Goal: Transaction & Acquisition: Purchase product/service

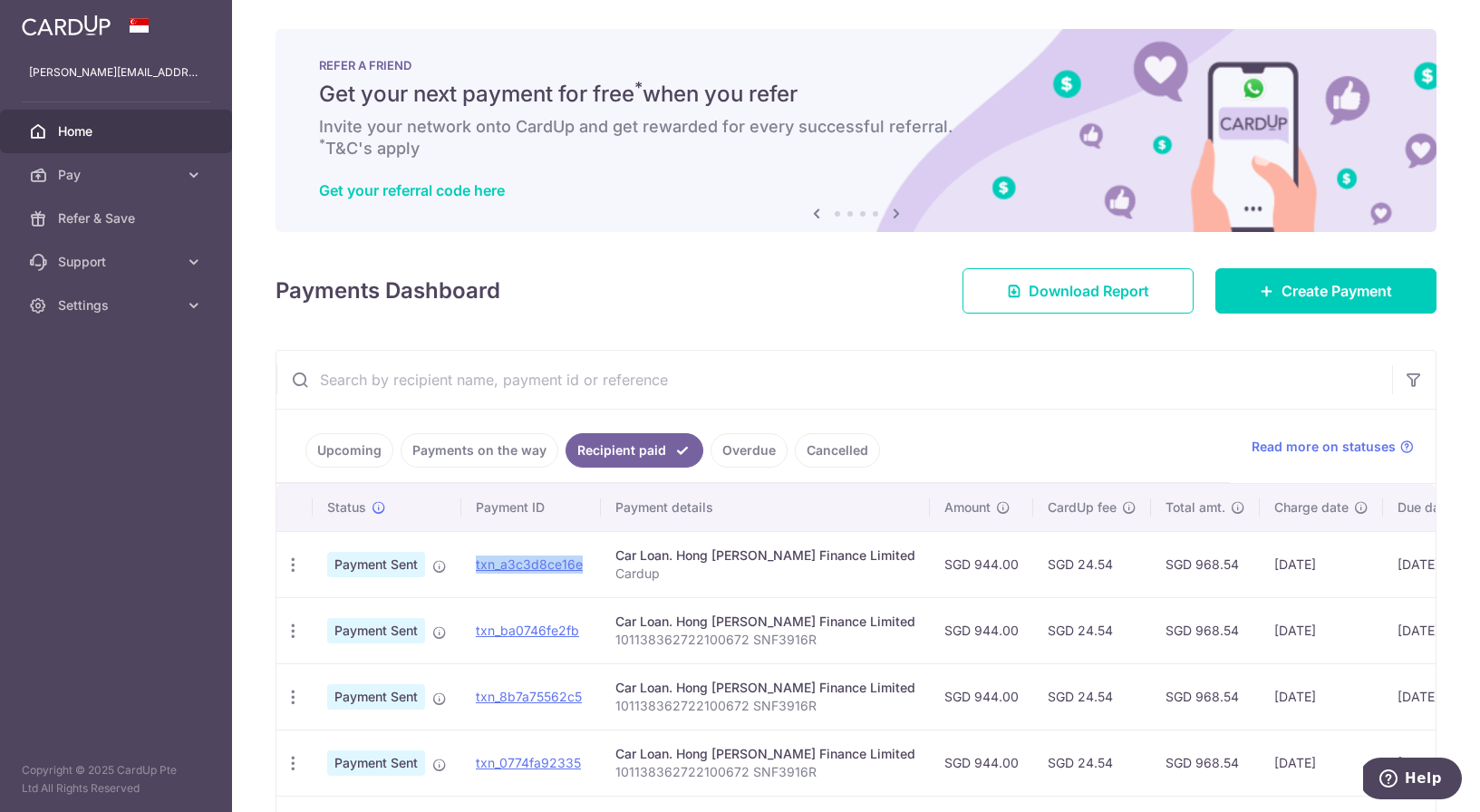
click at [869, 263] on div "Payments Dashboard Download Report Create Payment" at bounding box center [857, 287] width 1162 height 52
click at [478, 385] on input "text" at bounding box center [835, 379] width 1116 height 58
click at [773, 280] on div "Payments Dashboard Download Report Create Payment" at bounding box center [857, 287] width 1162 height 52
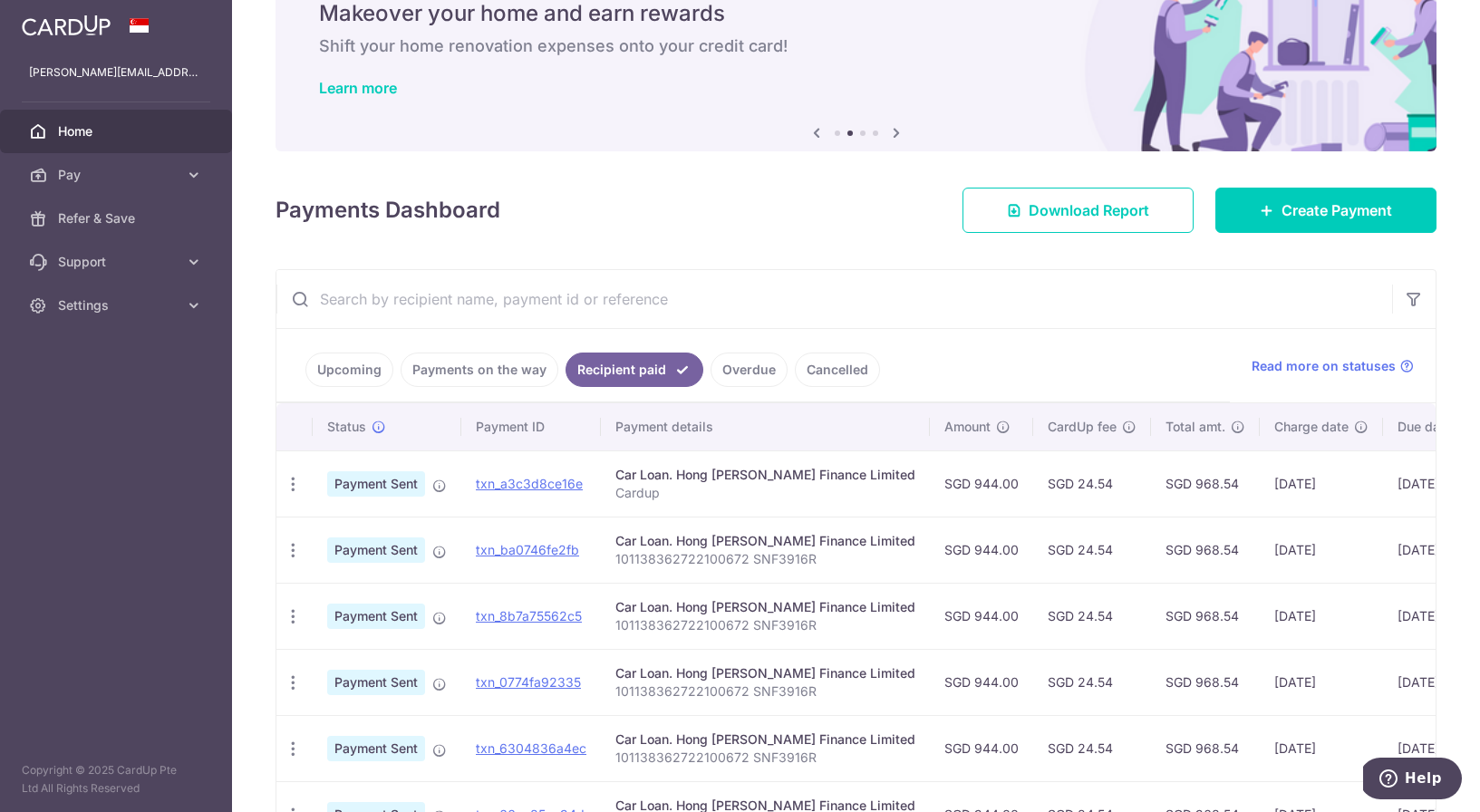
scroll to position [81, 0]
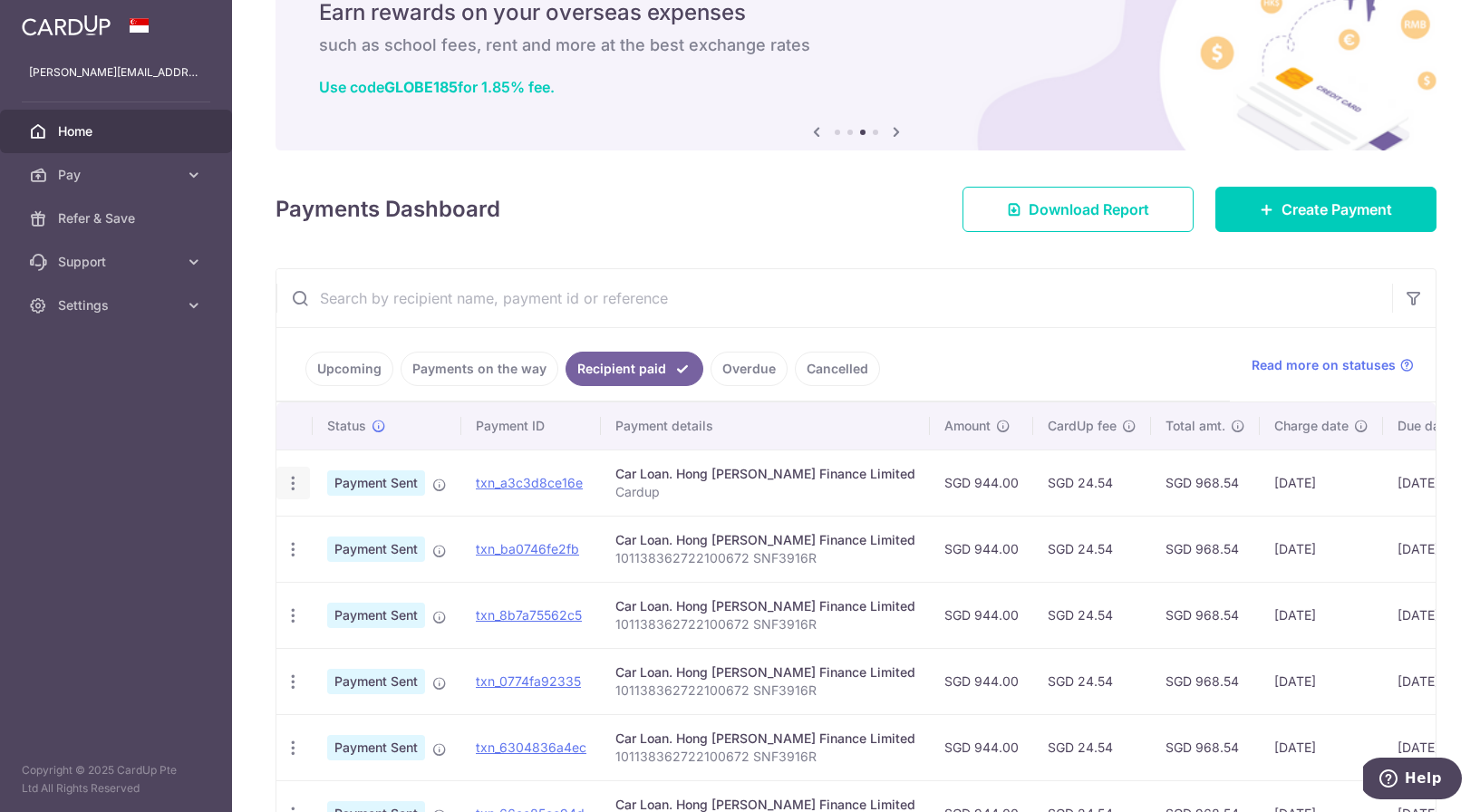
click at [298, 483] on icon "button" at bounding box center [293, 483] width 19 height 19
click at [871, 173] on div "× Pause Schedule Pause all future payments in this series Pause just this one p…" at bounding box center [856, 406] width 1248 height 812
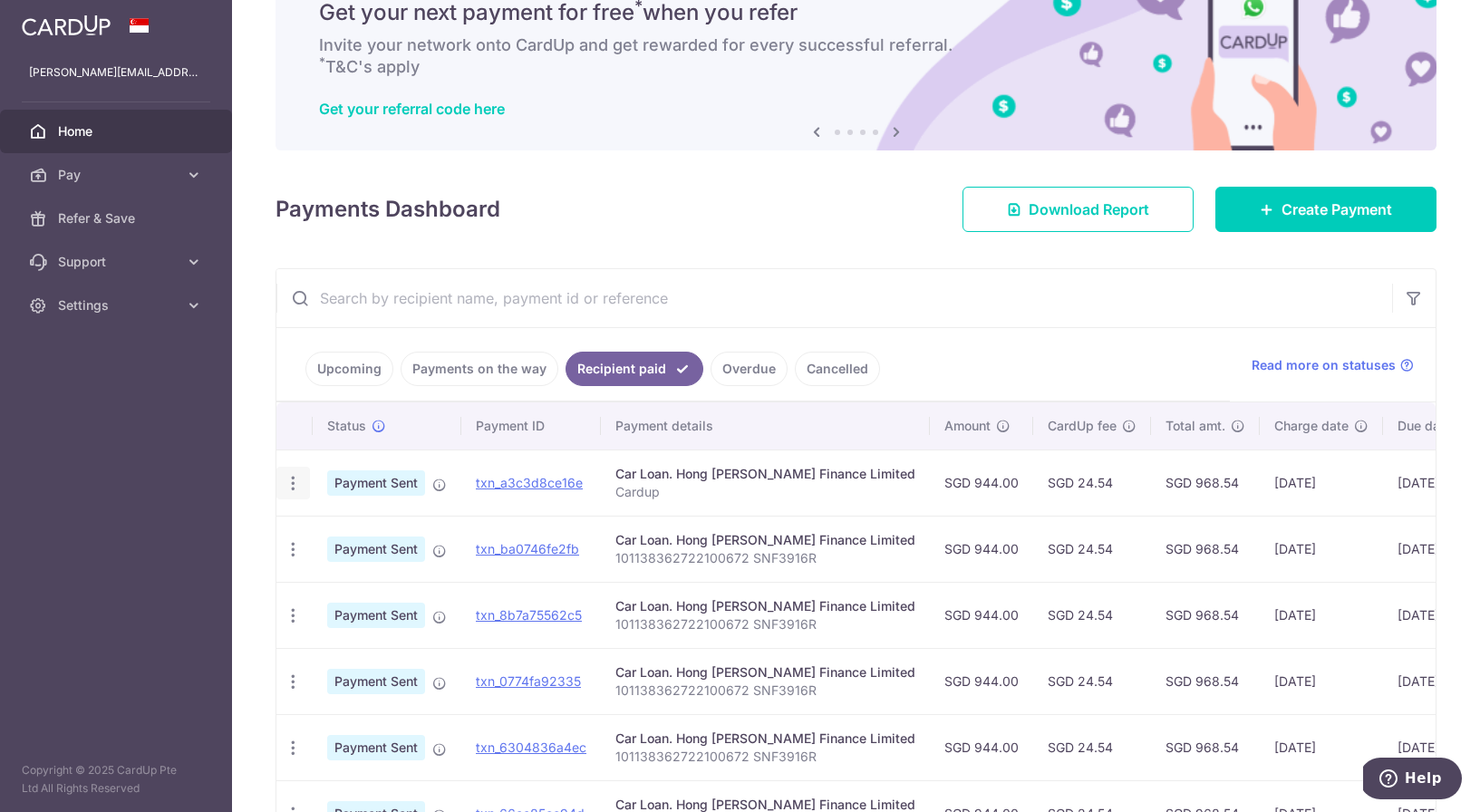
click at [296, 474] on icon "button" at bounding box center [293, 483] width 19 height 19
click at [470, 462] on td "txn_a3c3d8ce16e" at bounding box center [531, 483] width 139 height 66
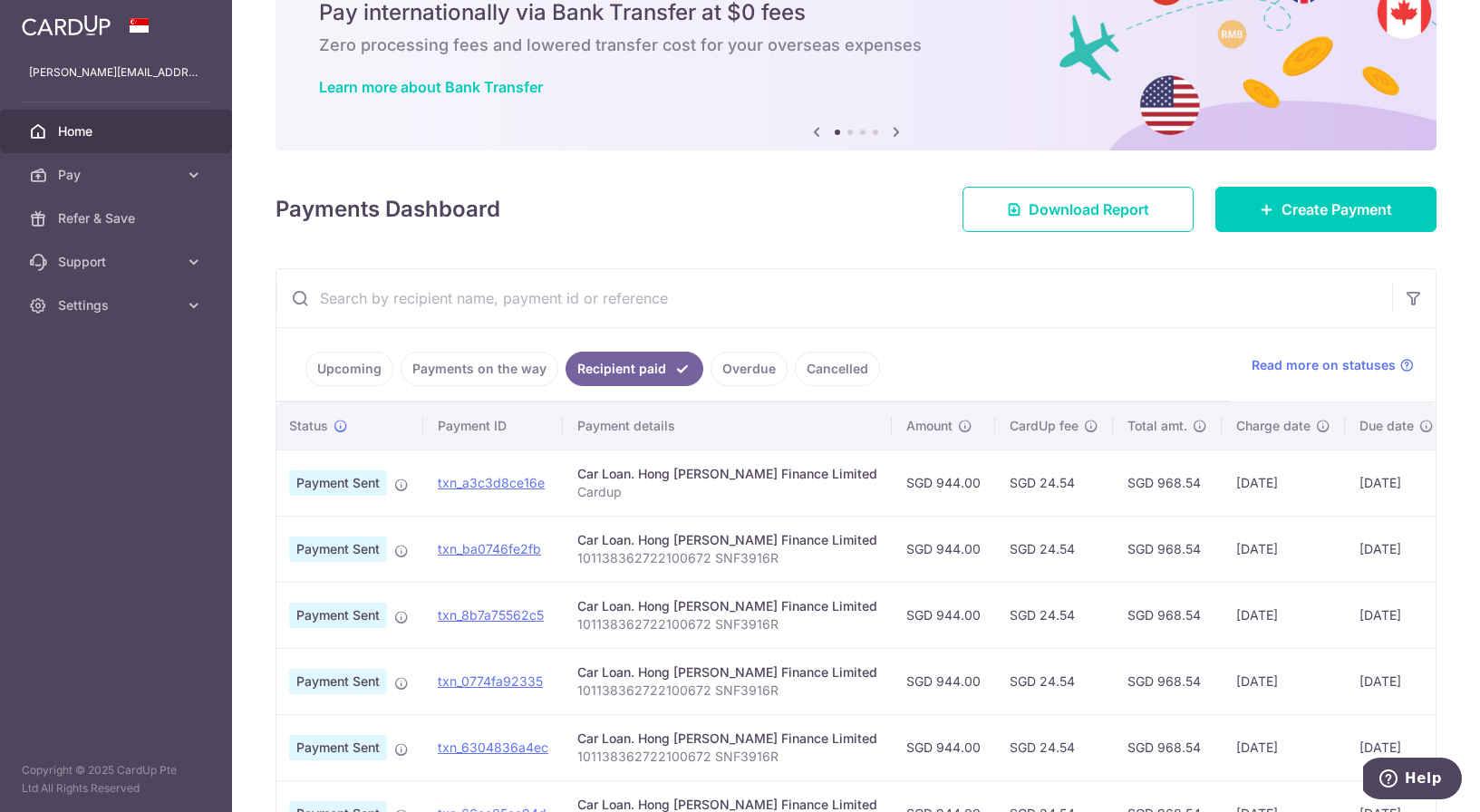
scroll to position [0, 69]
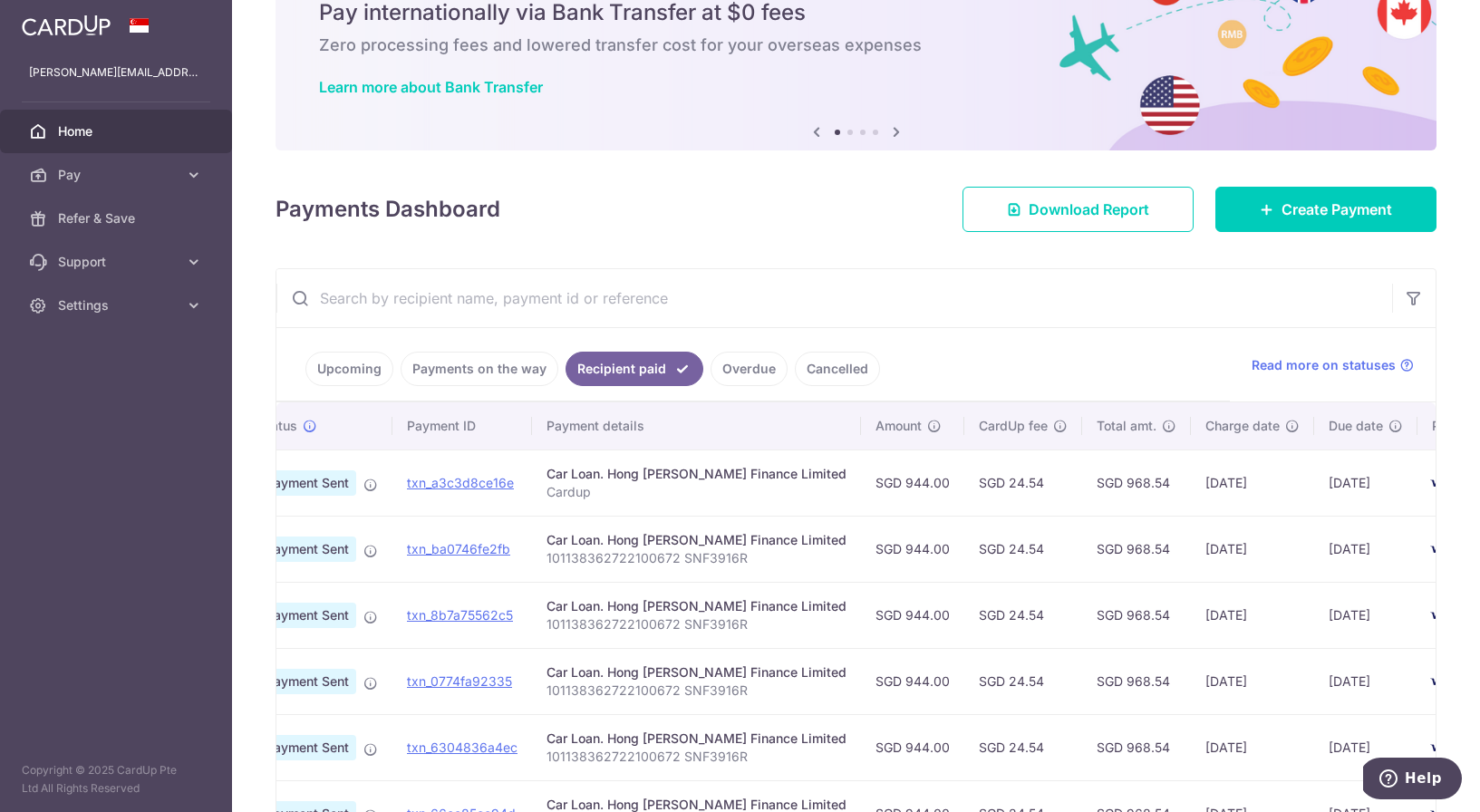
click at [476, 354] on link "Payments on the way" at bounding box center [479, 369] width 157 height 34
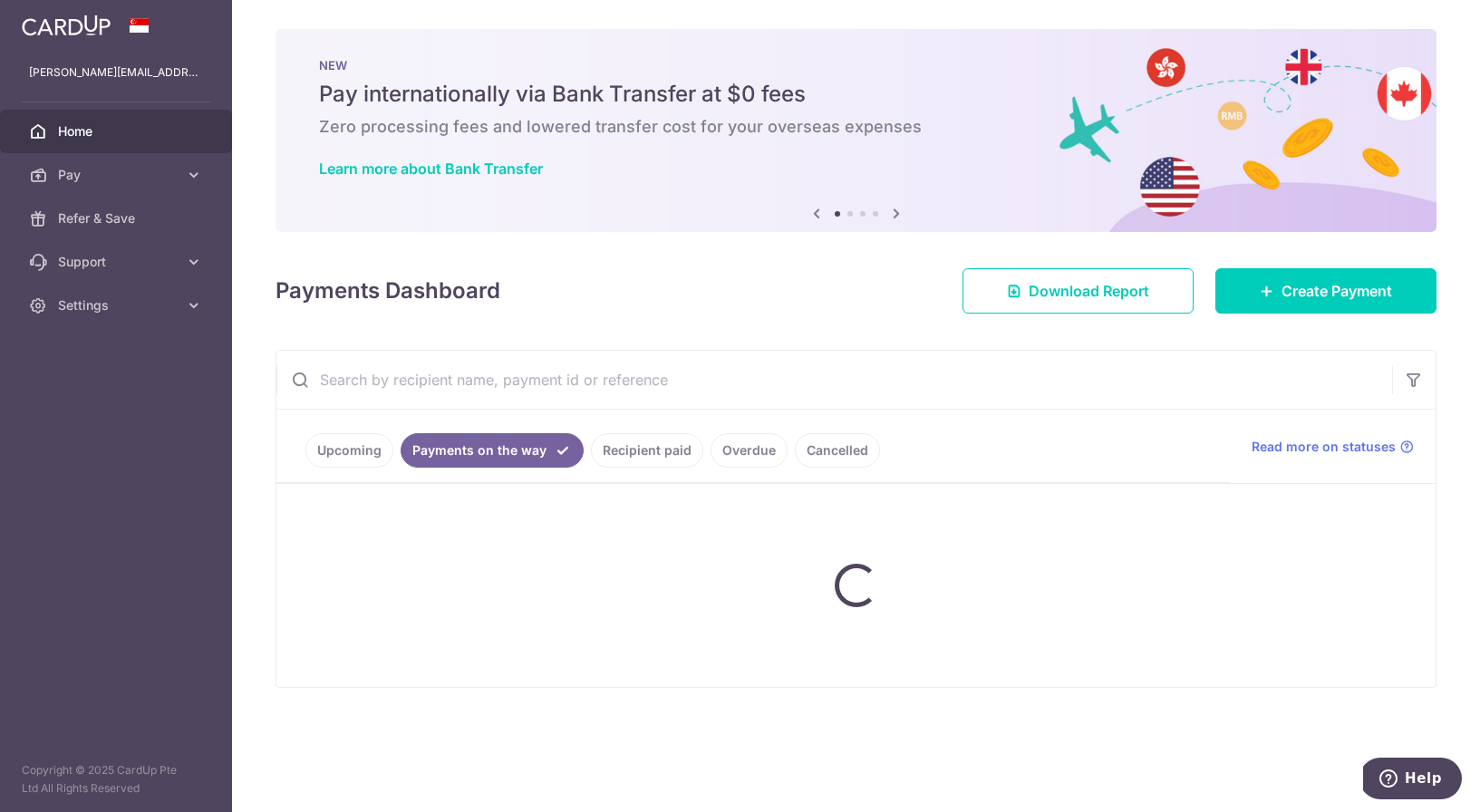
scroll to position [0, 0]
click at [366, 449] on link "Upcoming" at bounding box center [349, 450] width 88 height 34
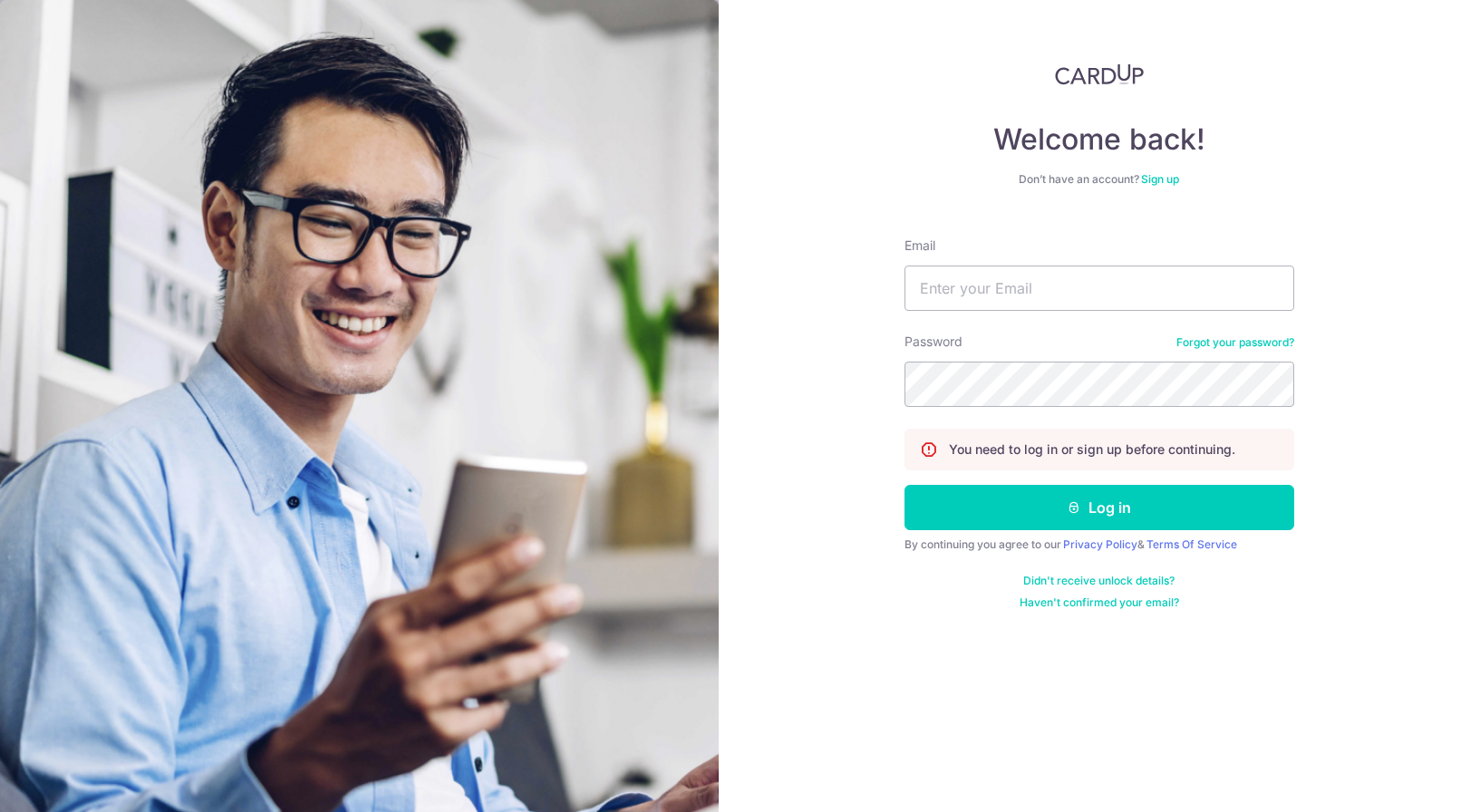
type input "[PERSON_NAME][EMAIL_ADDRESS][DOMAIN_NAME]"
click at [1064, 517] on button "Log in" at bounding box center [1099, 508] width 389 height 45
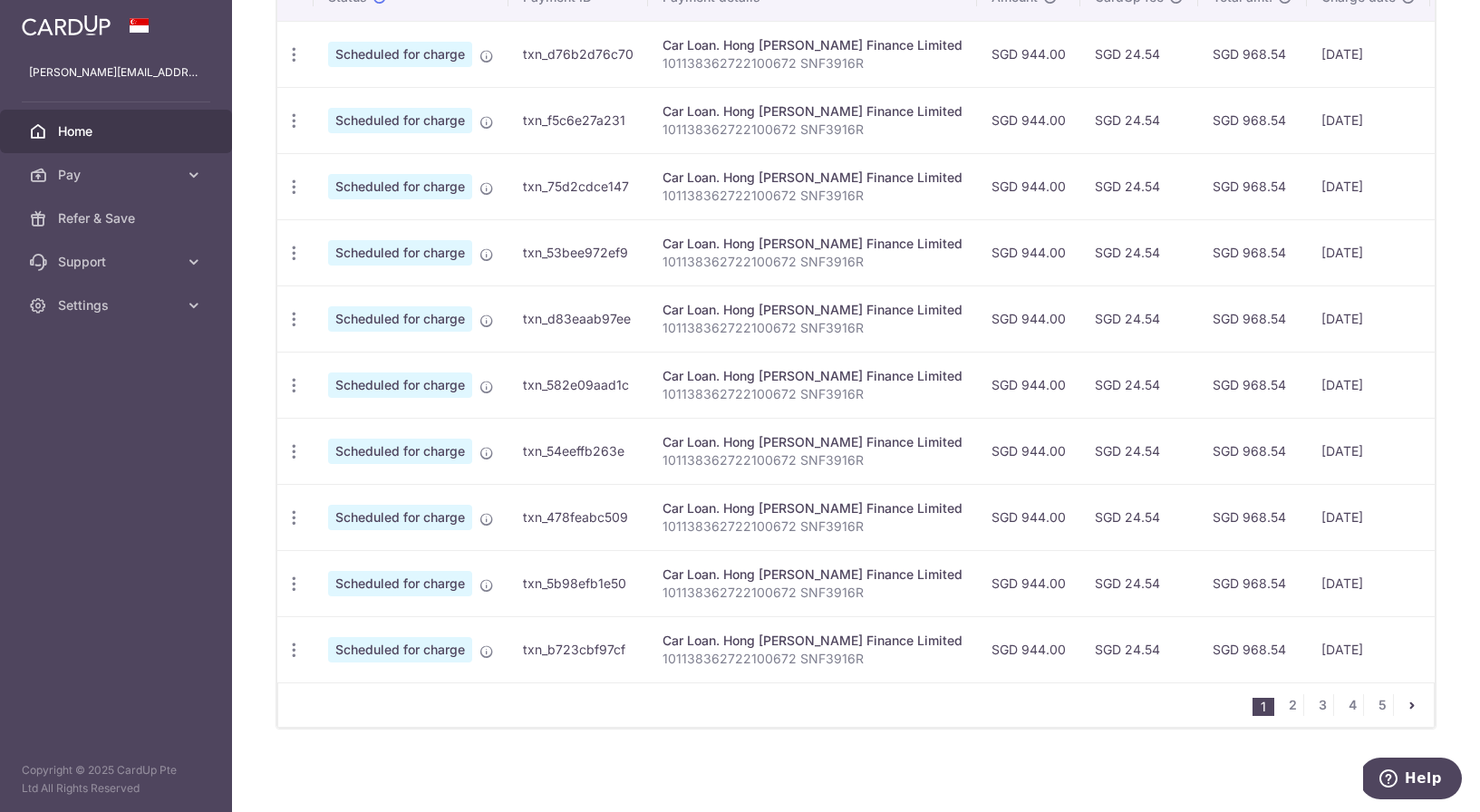
scroll to position [589, 0]
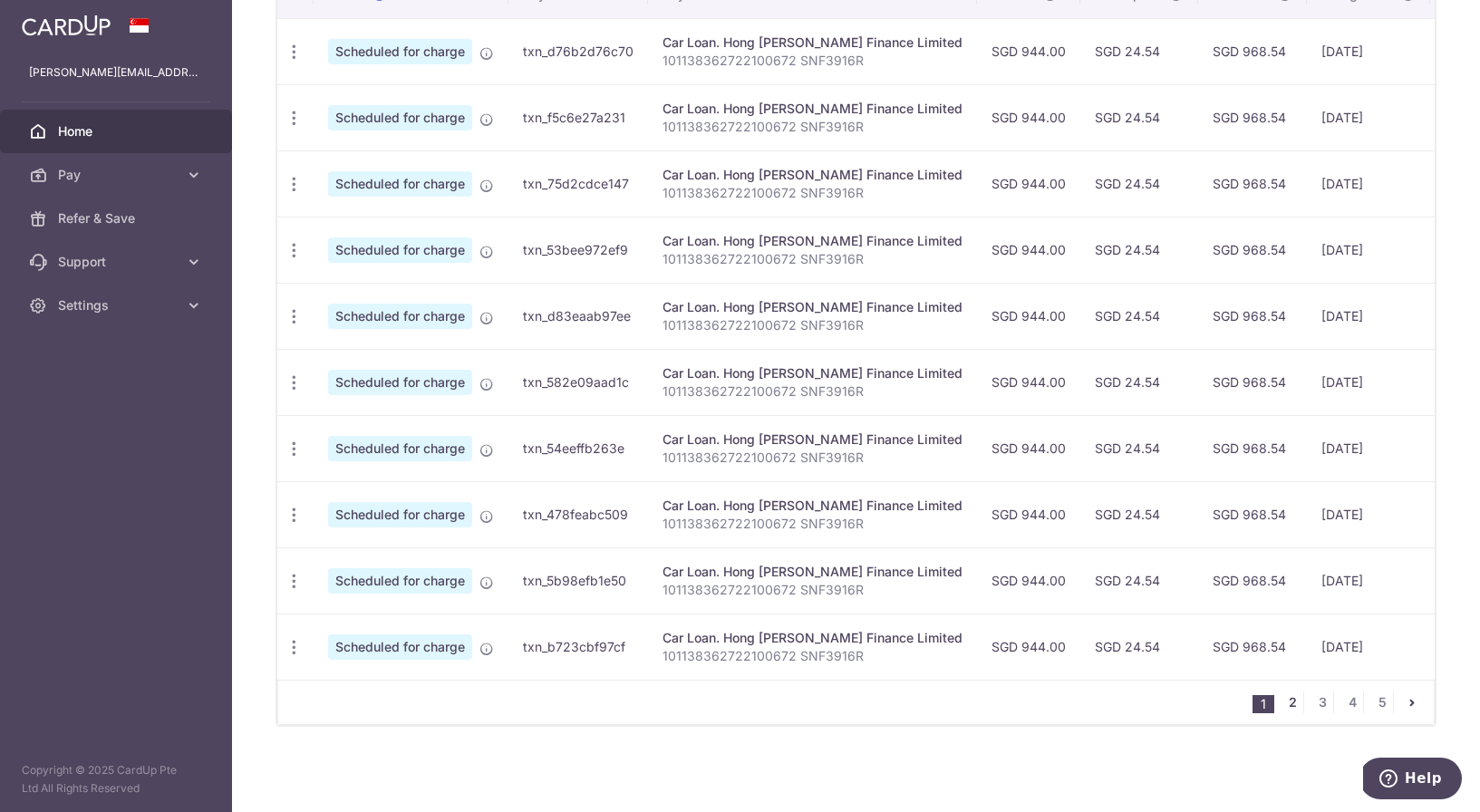
click at [1292, 699] on link "2" at bounding box center [1292, 702] width 22 height 22
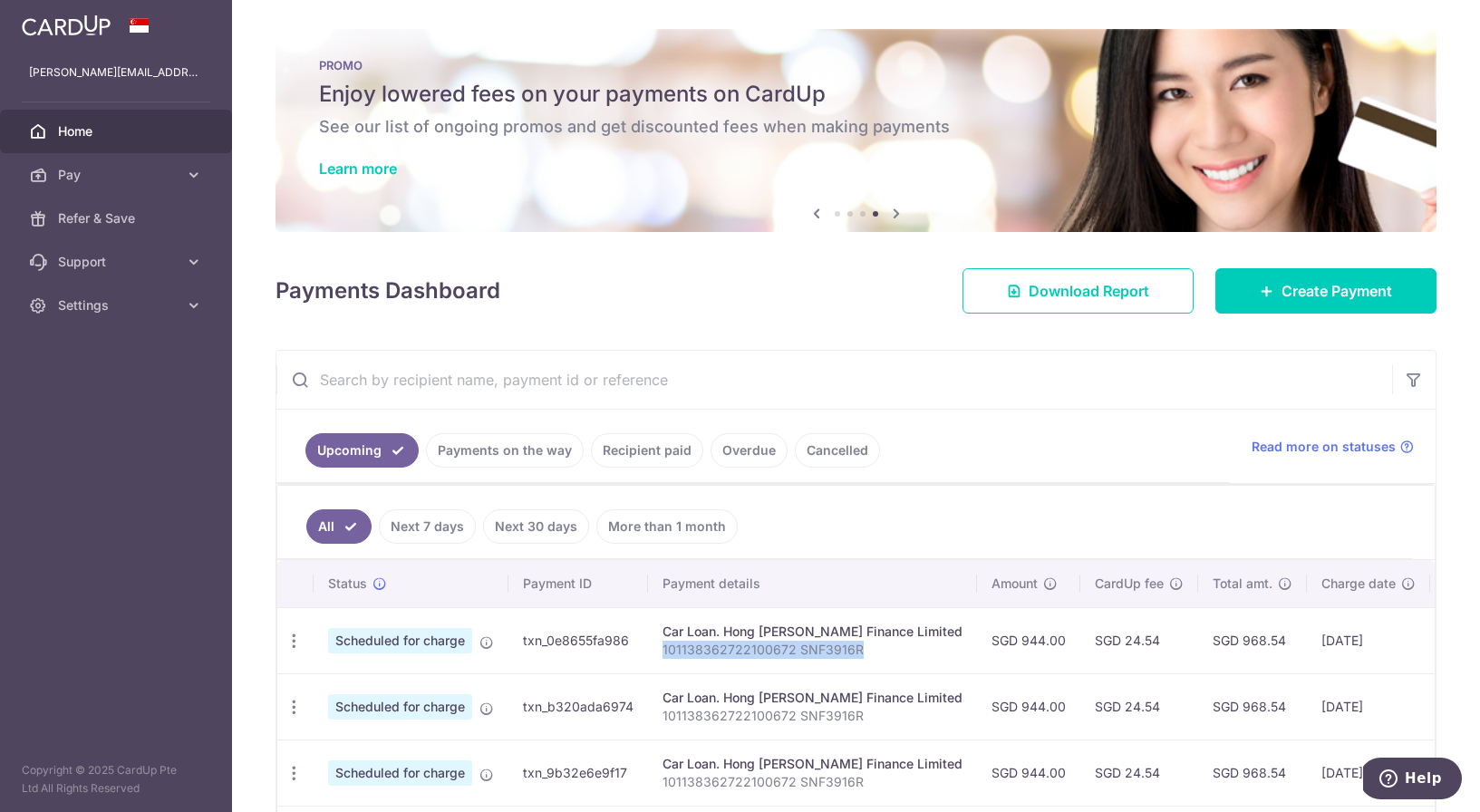
drag, startPoint x: 662, startPoint y: 645, endPoint x: 861, endPoint y: 646, distance: 199.0
click at [861, 646] on p "101138362722100672 SNF3916R" at bounding box center [812, 649] width 300 height 18
copy p "101138362722100672 SNF3916R"
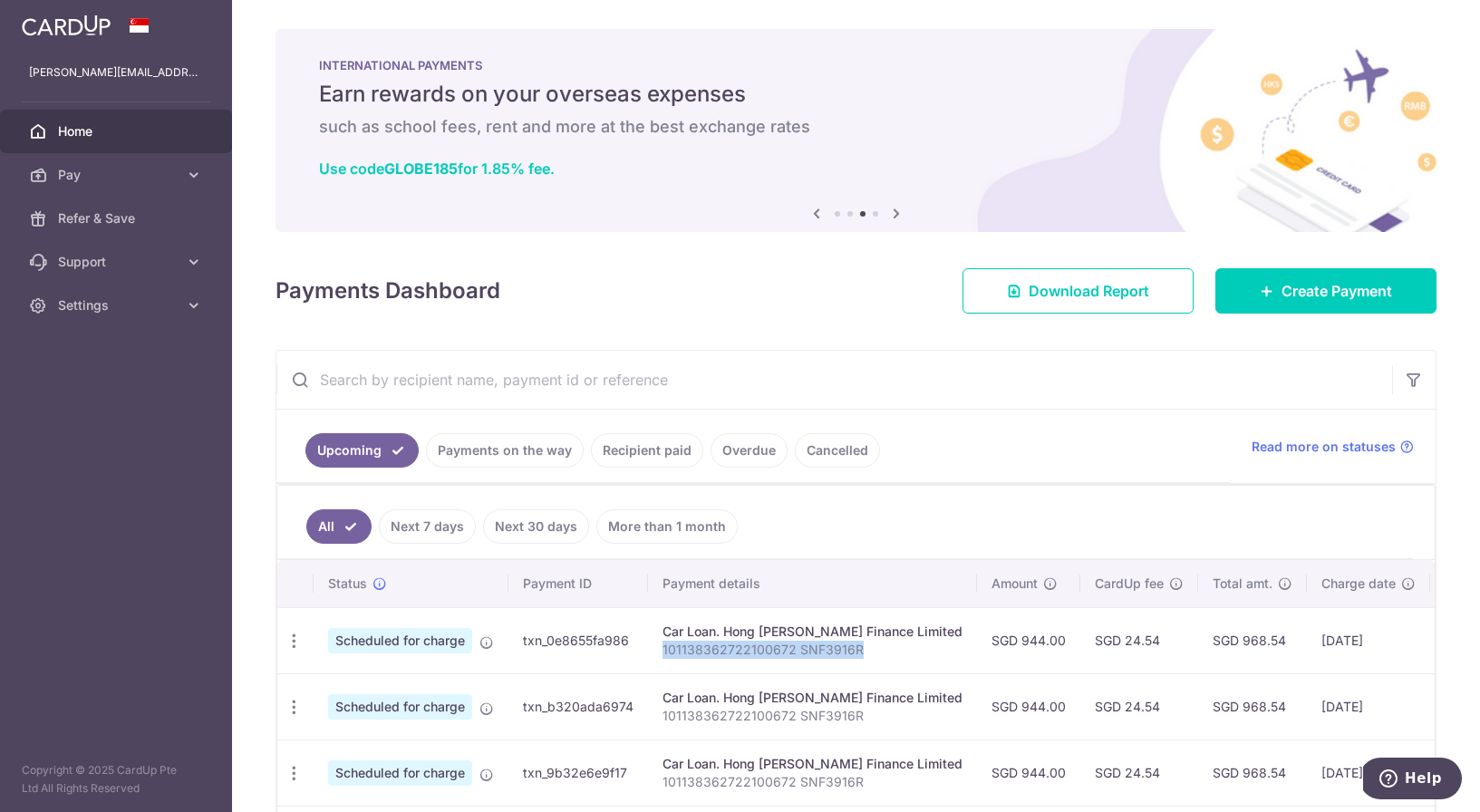
click at [815, 458] on link "Cancelled" at bounding box center [838, 450] width 85 height 34
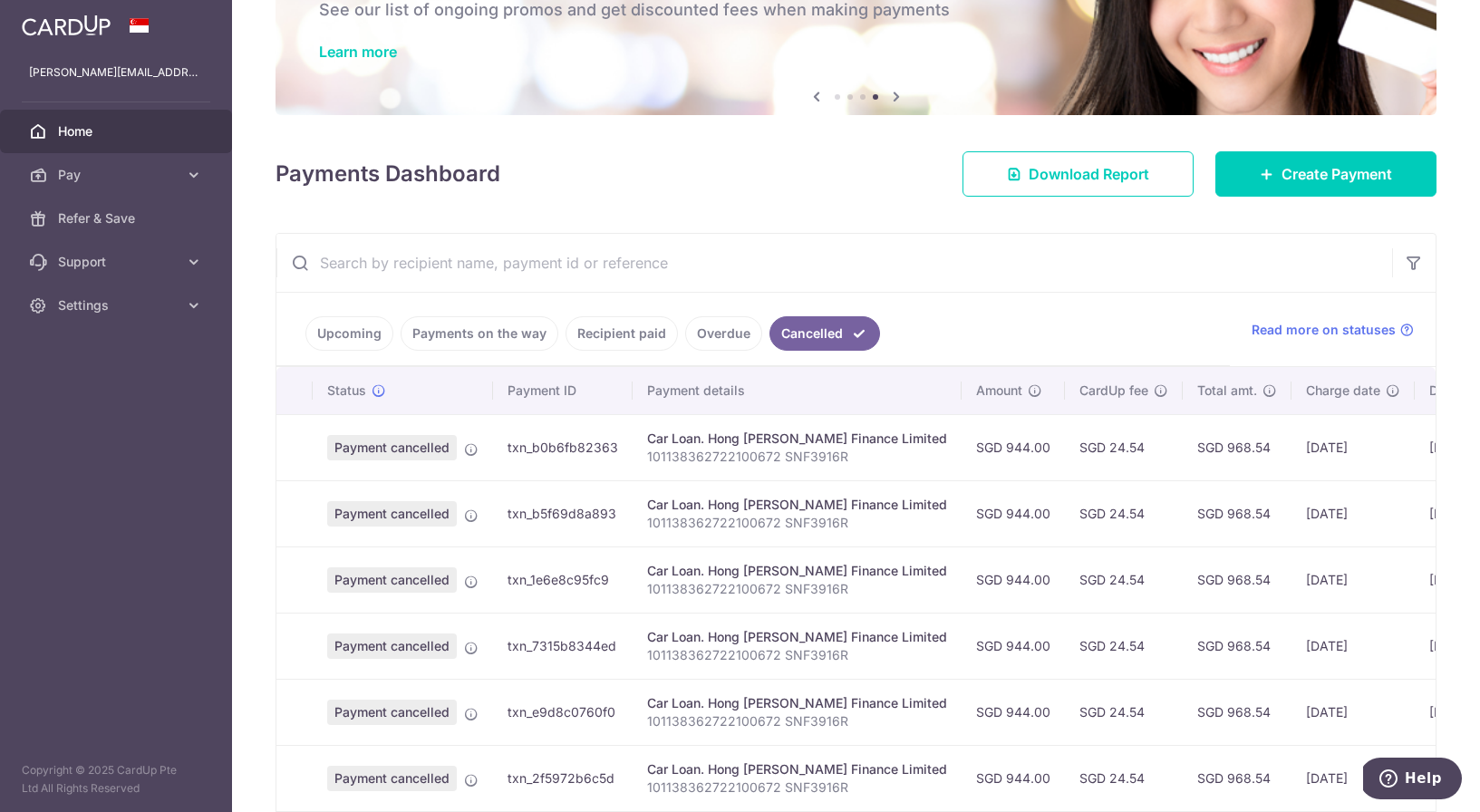
click at [714, 341] on link "Overdue" at bounding box center [723, 334] width 77 height 34
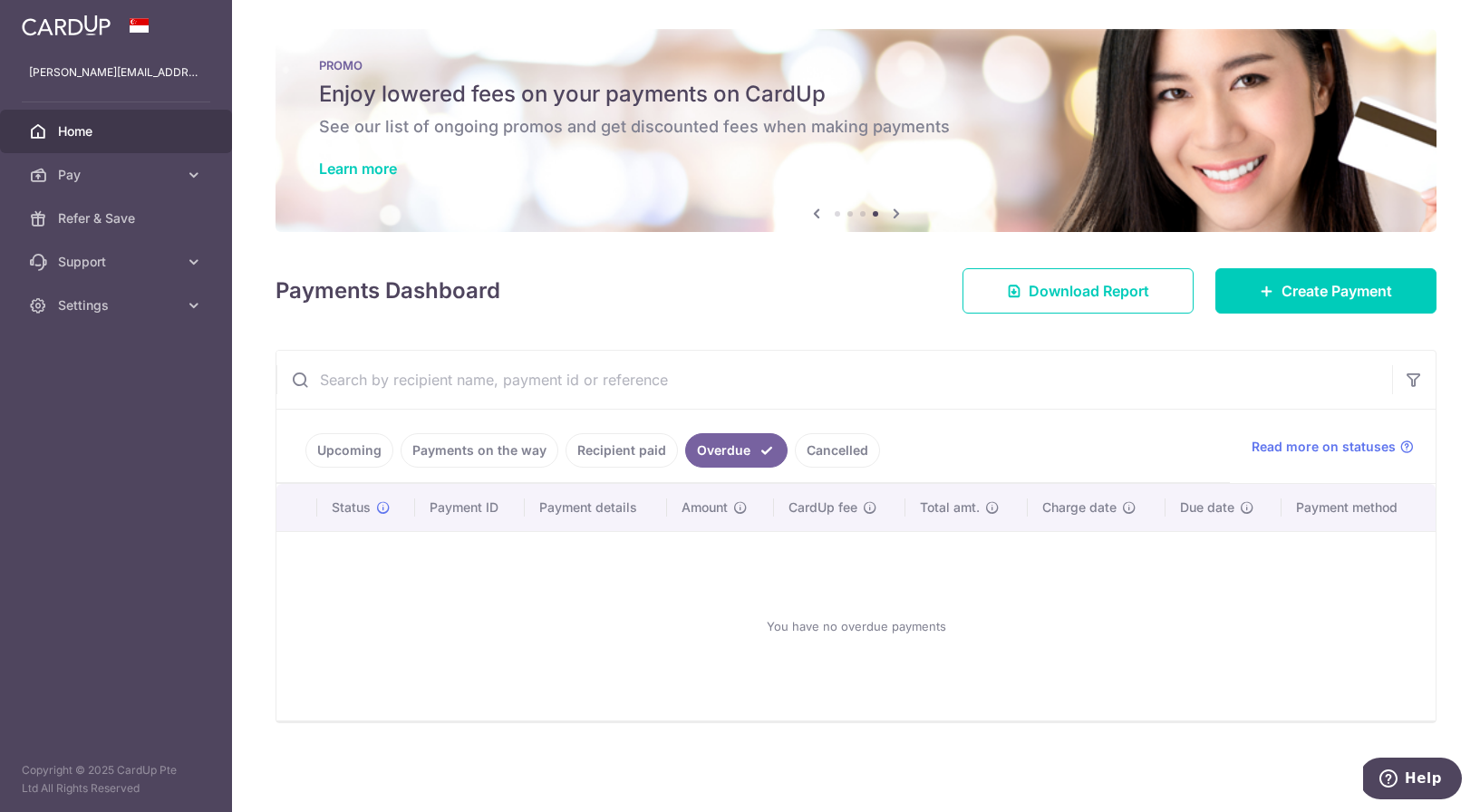
click at [611, 447] on link "Recipient paid" at bounding box center [622, 450] width 113 height 34
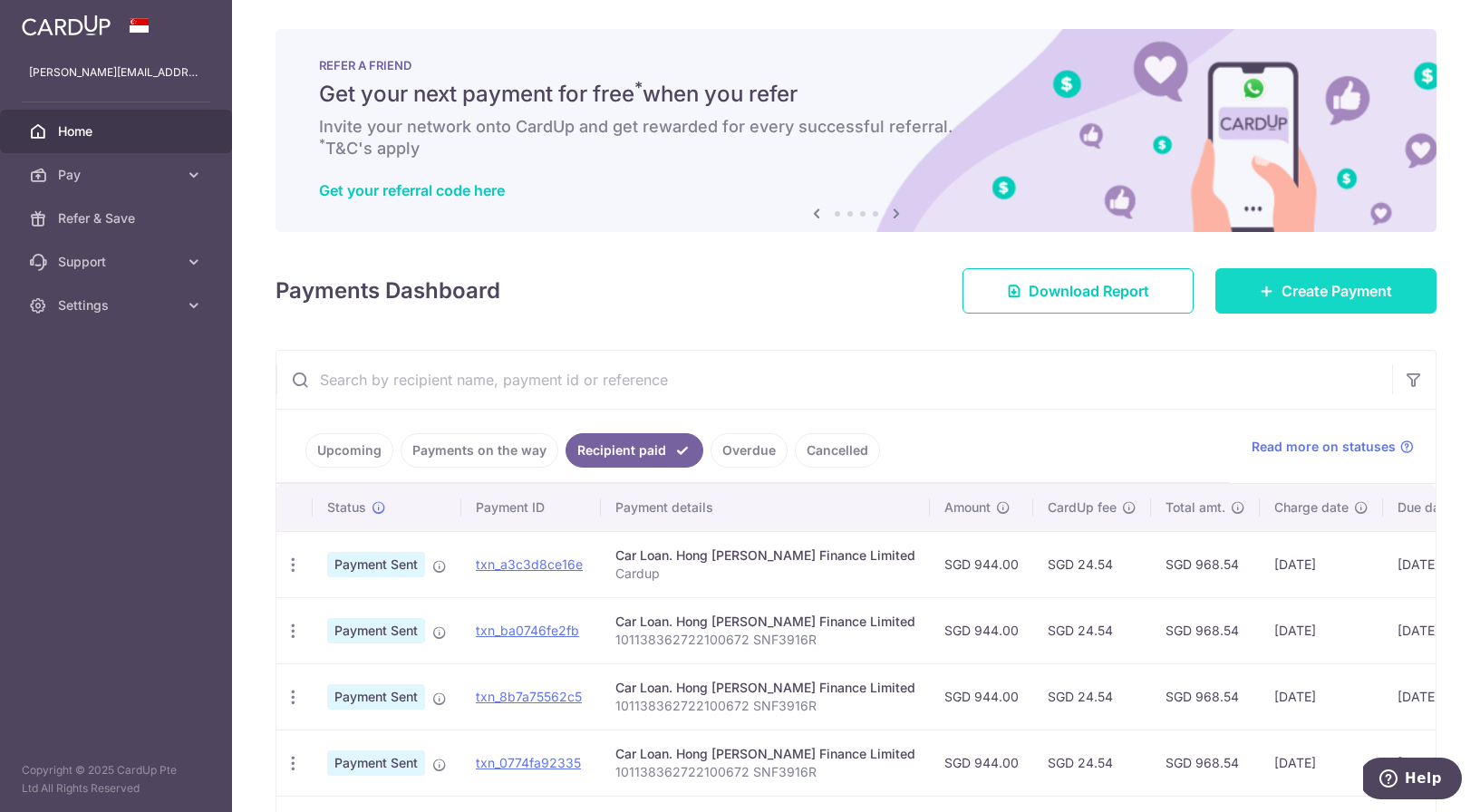
click at [1275, 284] on link "Create Payment" at bounding box center [1326, 291] width 221 height 45
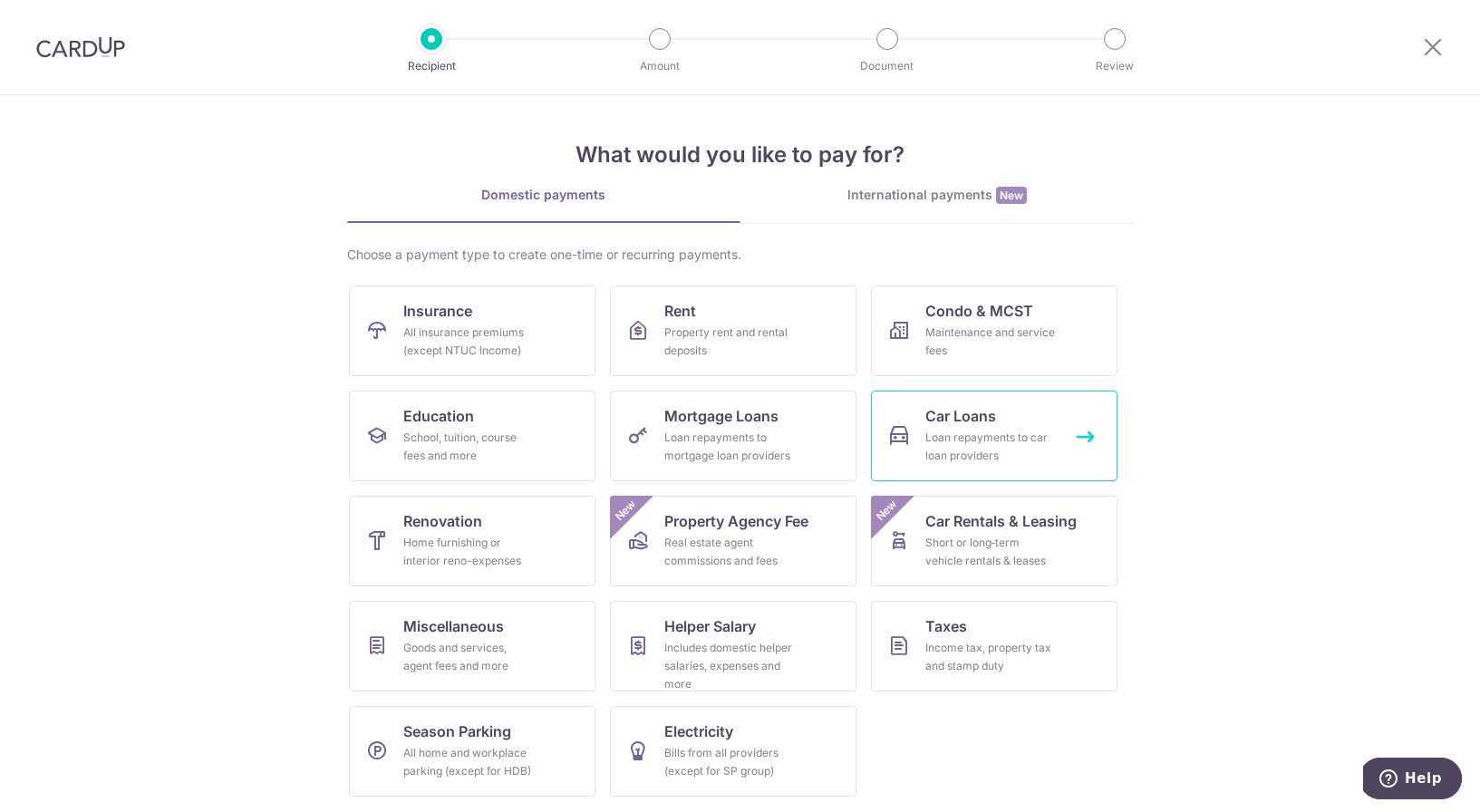
click at [951, 415] on span "Car Loans" at bounding box center [961, 416] width 71 height 22
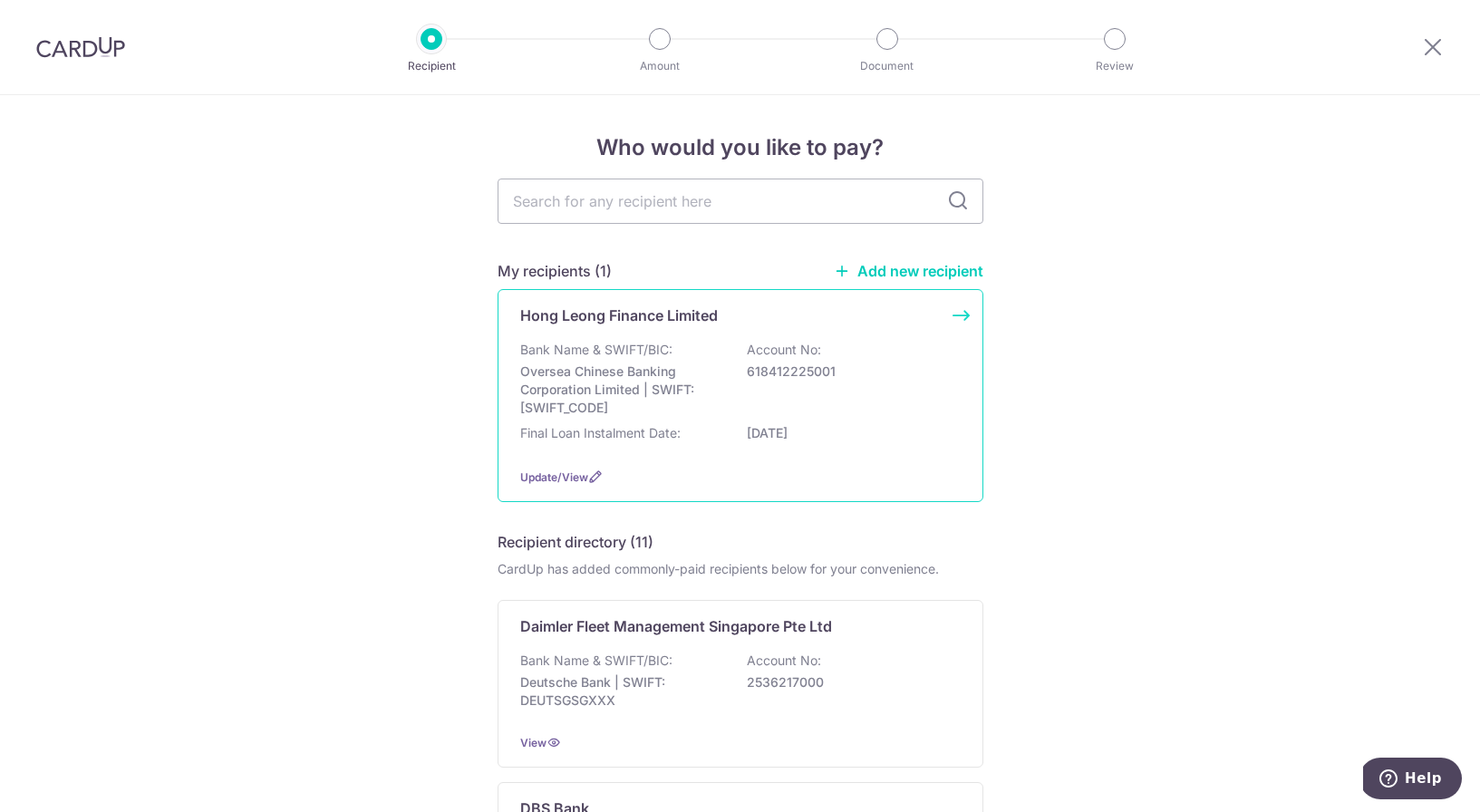
click at [642, 401] on p "Oversea Chinese Banking Corporation Limited | SWIFT: OCBCSGSGXXX" at bounding box center [622, 389] width 203 height 54
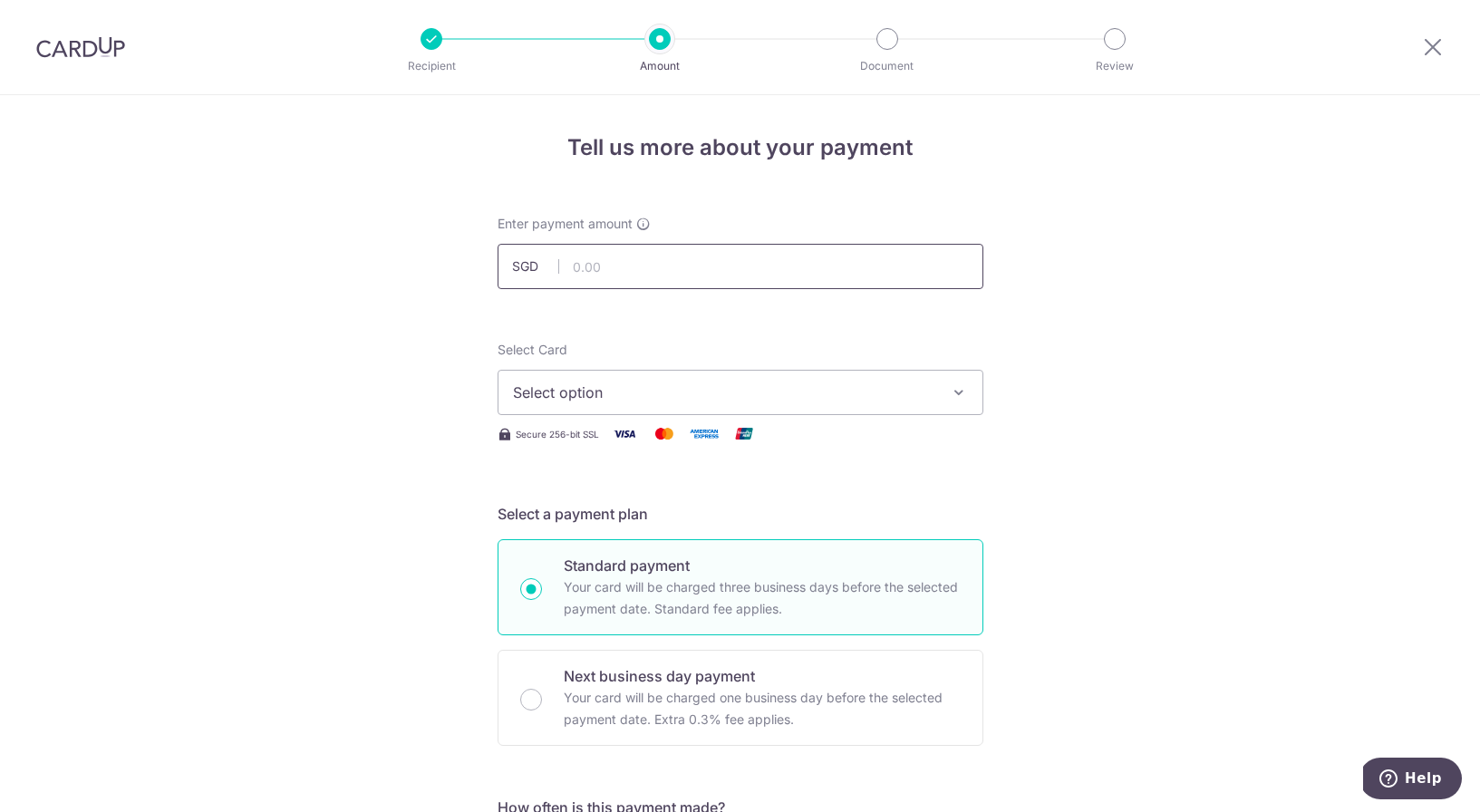
click at [623, 244] on input "text" at bounding box center [740, 266] width 486 height 45
type input "944.00"
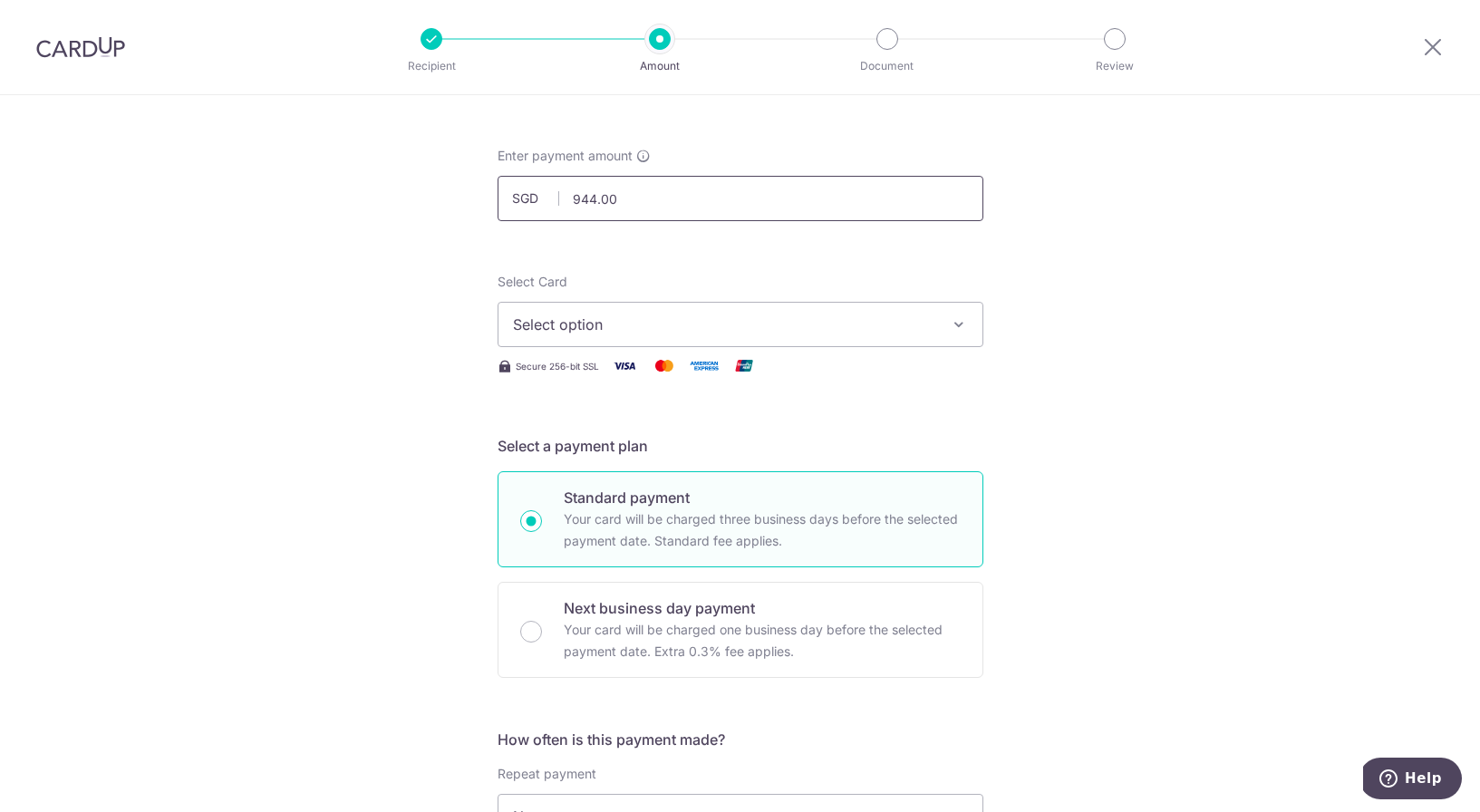
scroll to position [66, 0]
click at [609, 331] on span "Select option" at bounding box center [725, 326] width 423 height 22
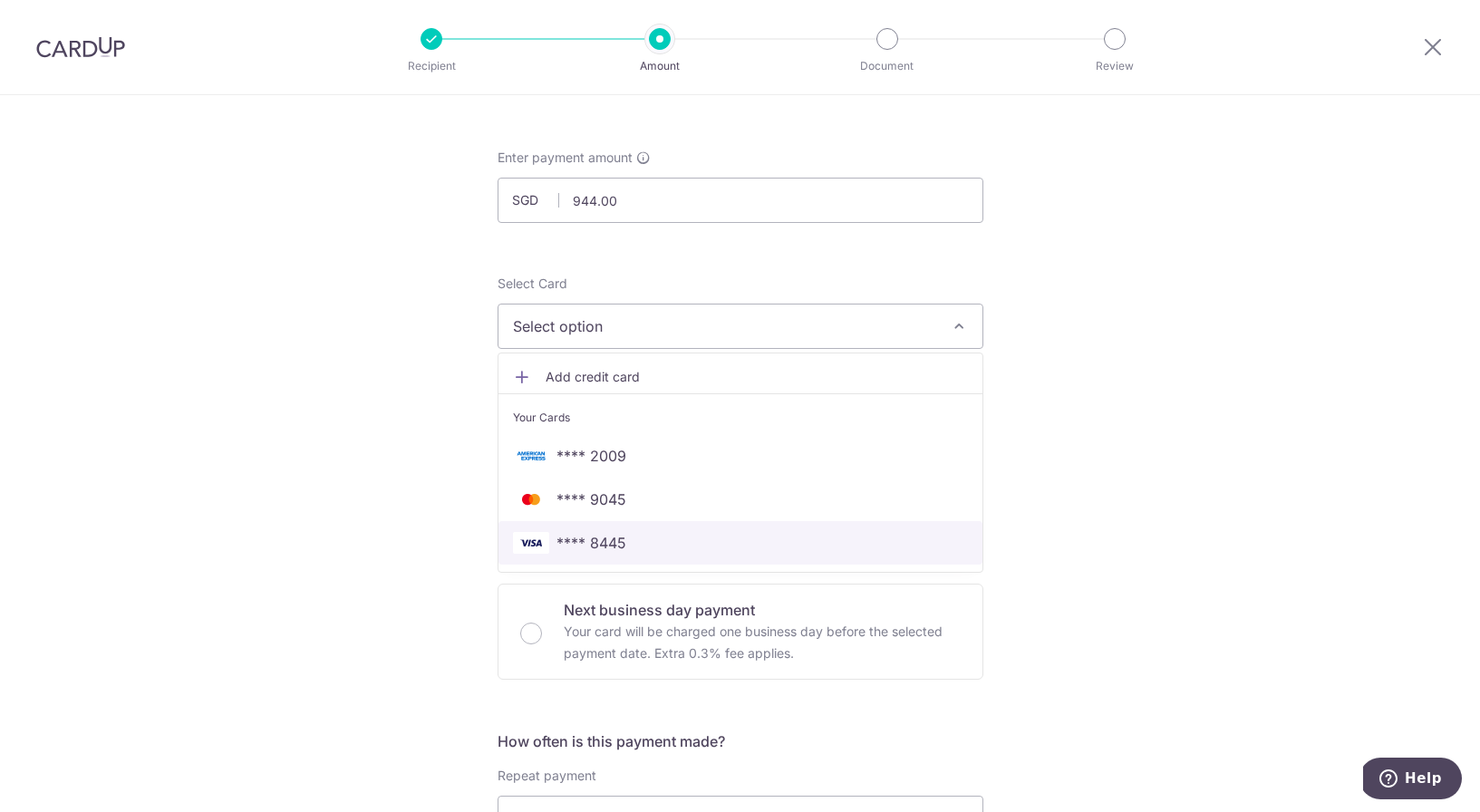
click at [615, 541] on span "**** 8445" at bounding box center [591, 543] width 70 height 22
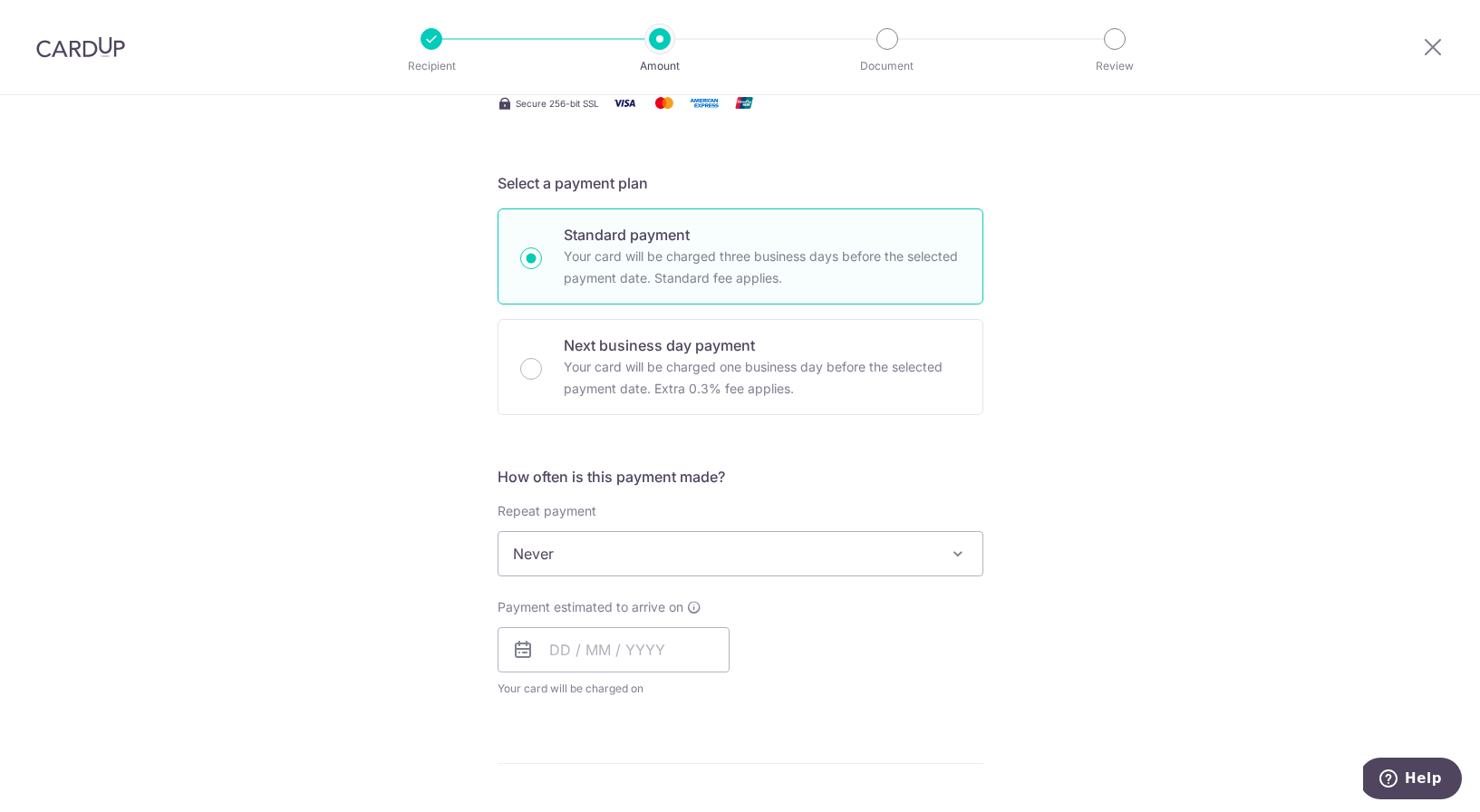
scroll to position [341, 0]
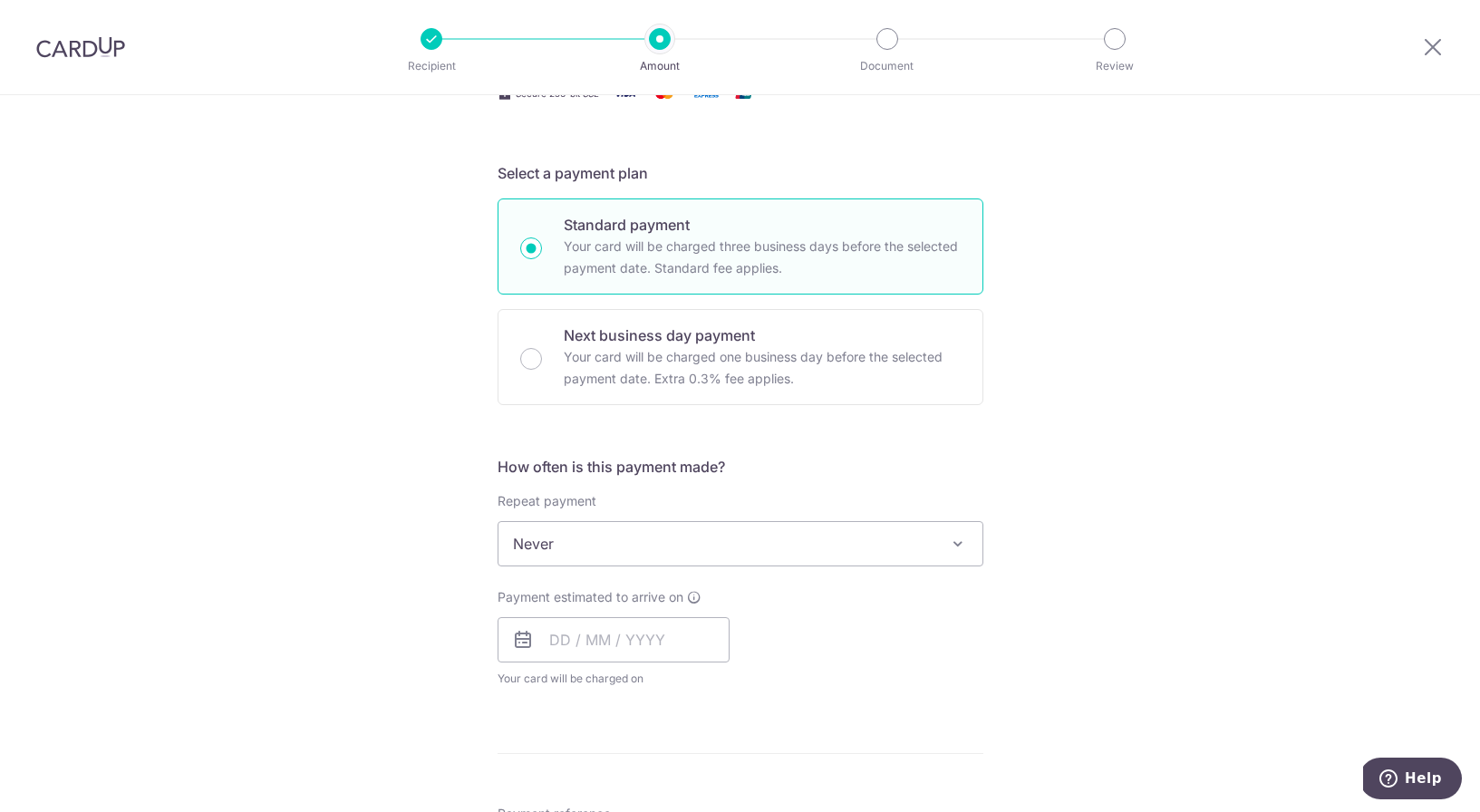
click at [631, 539] on span "Never" at bounding box center [740, 544] width 484 height 44
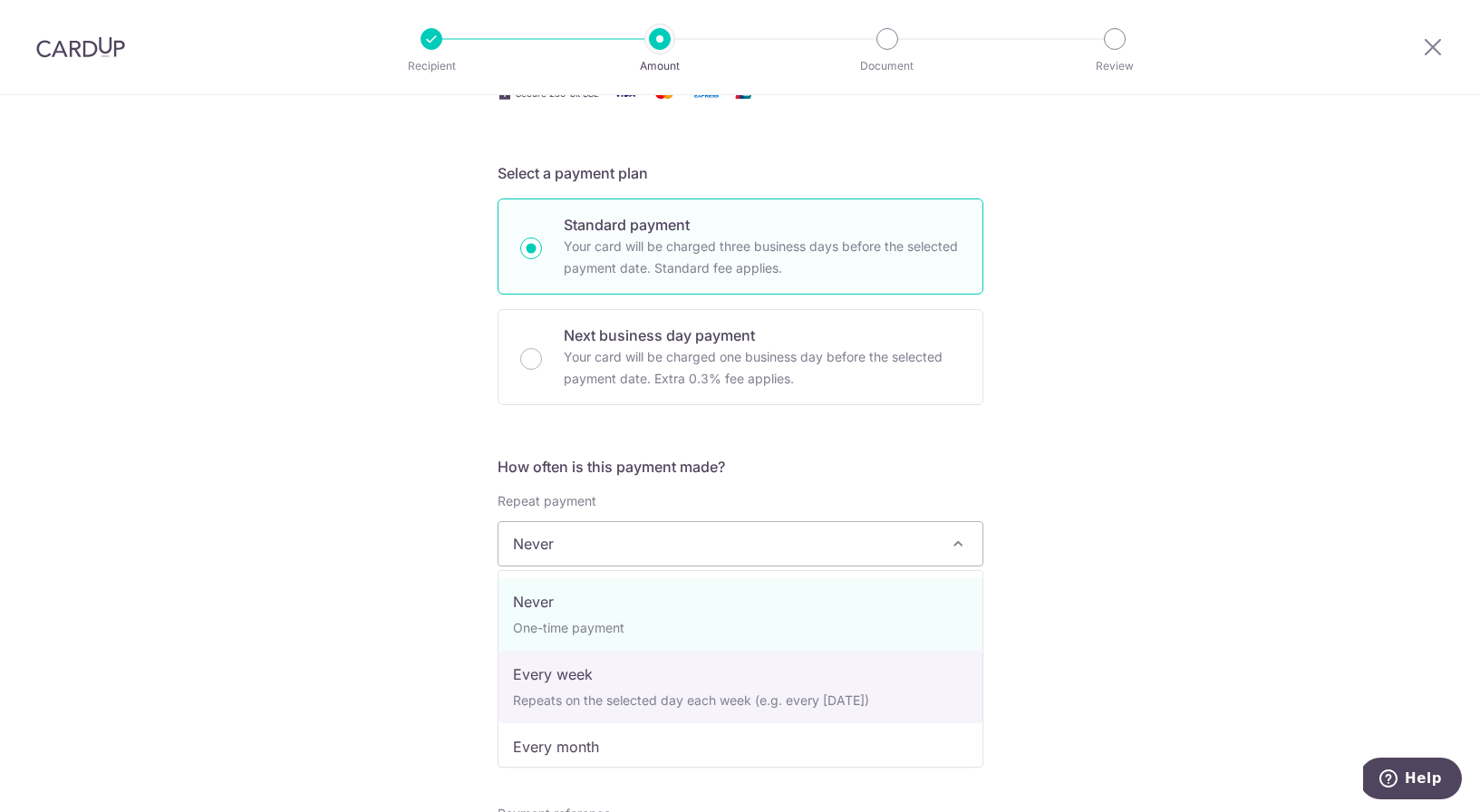
scroll to position [181, 0]
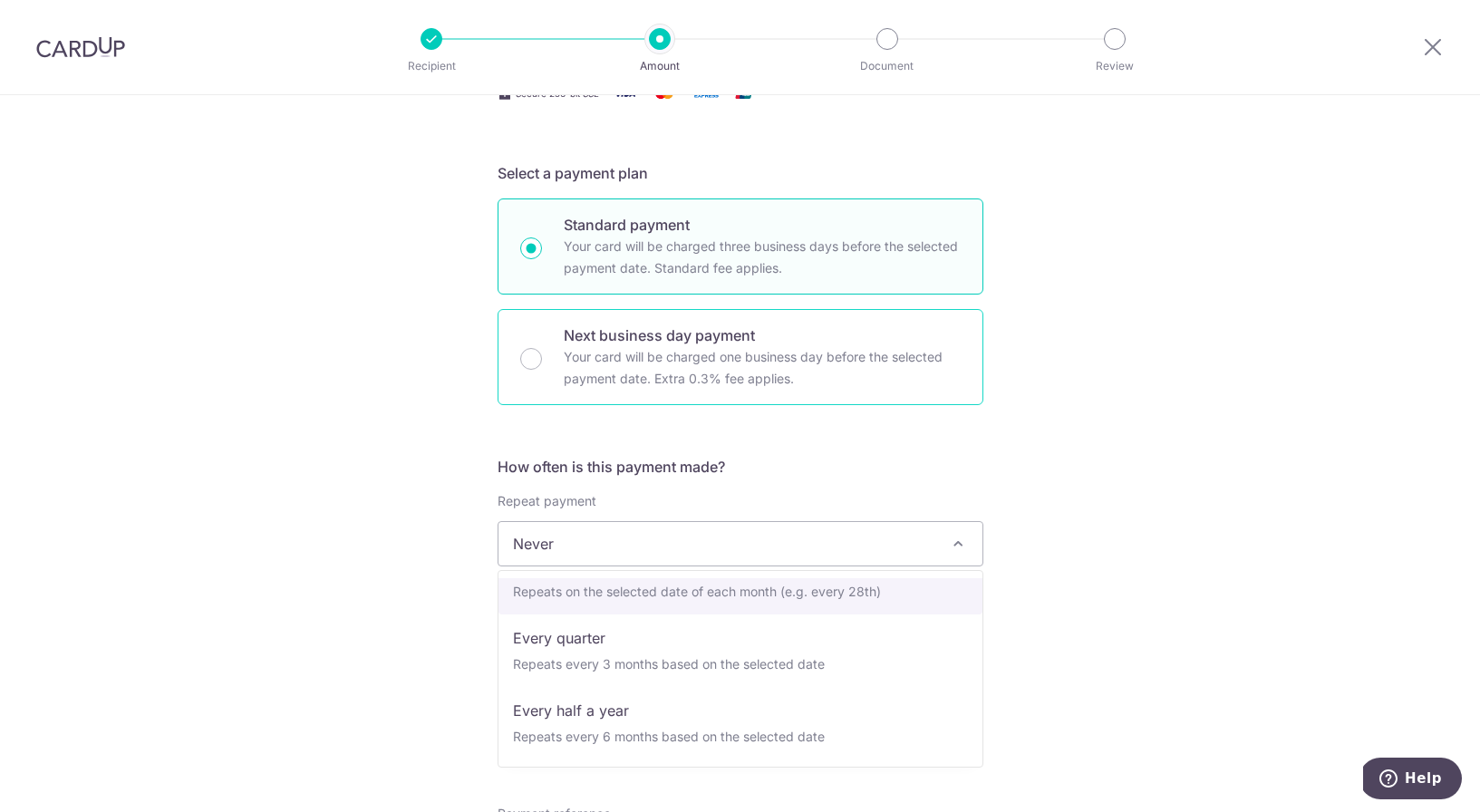
click at [963, 365] on div "Next business day payment Your card will be charged one business day before the…" at bounding box center [740, 356] width 486 height 96
radio input "false"
radio input "true"
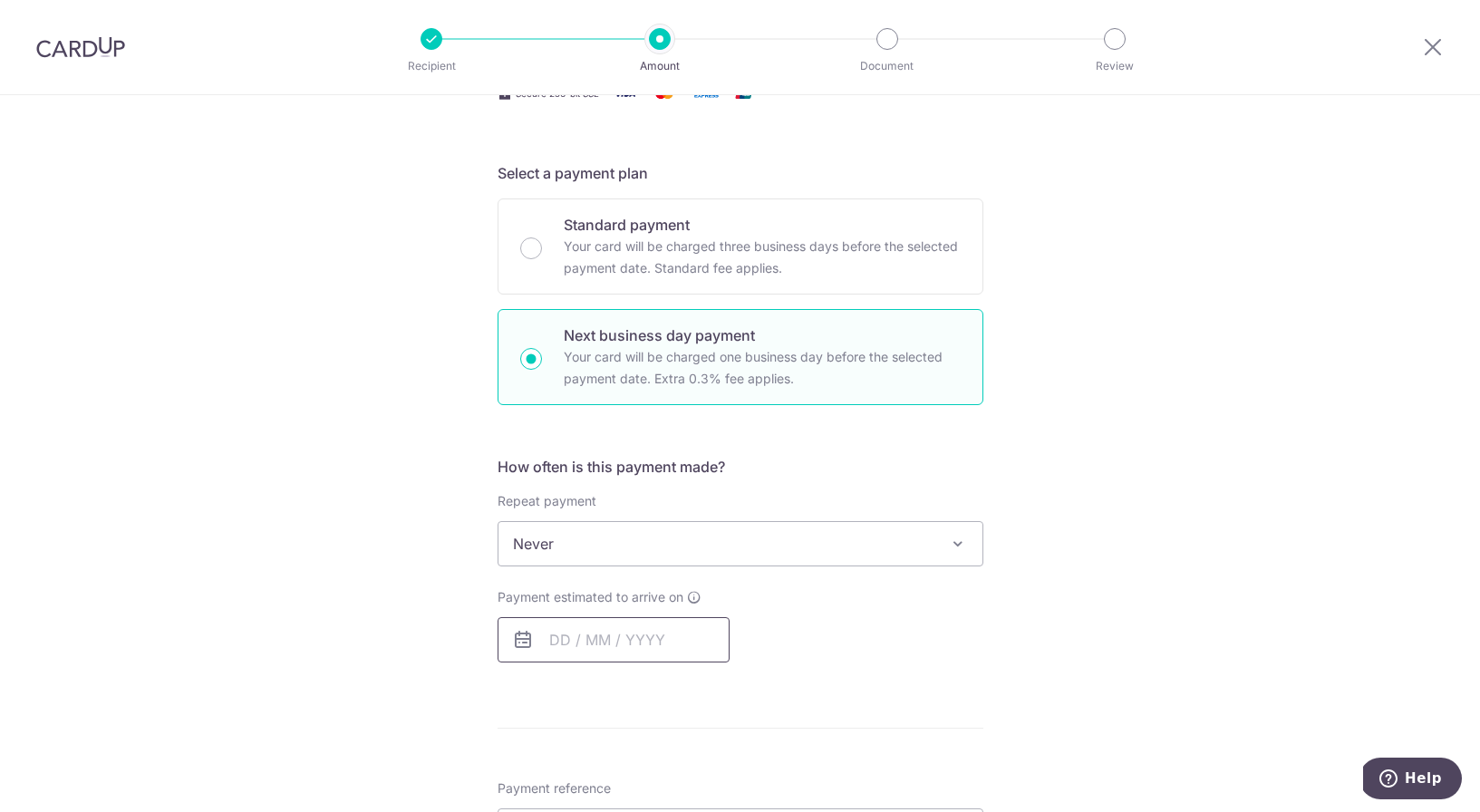
click at [563, 636] on input "text" at bounding box center [613, 641] width 232 height 45
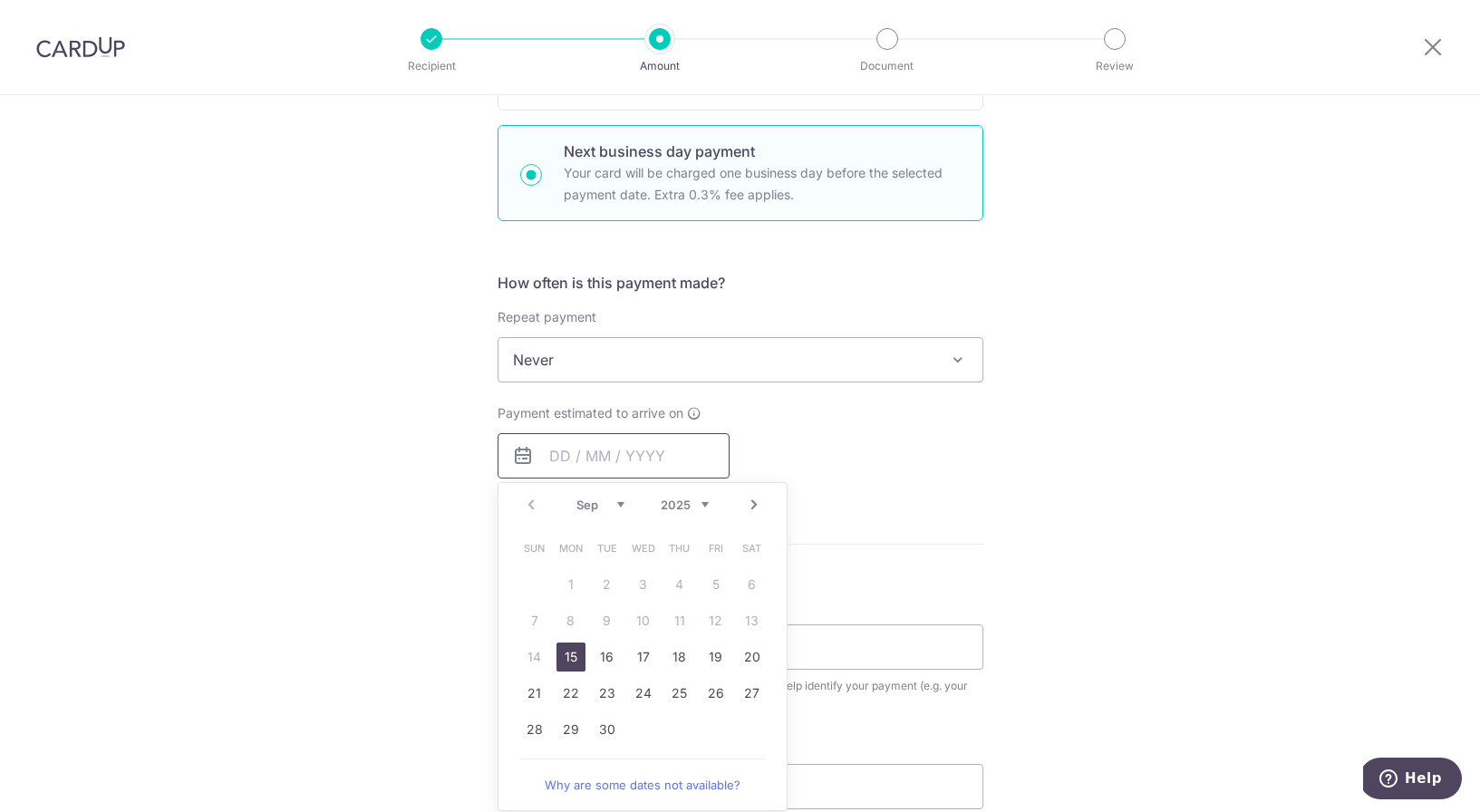
scroll to position [534, 0]
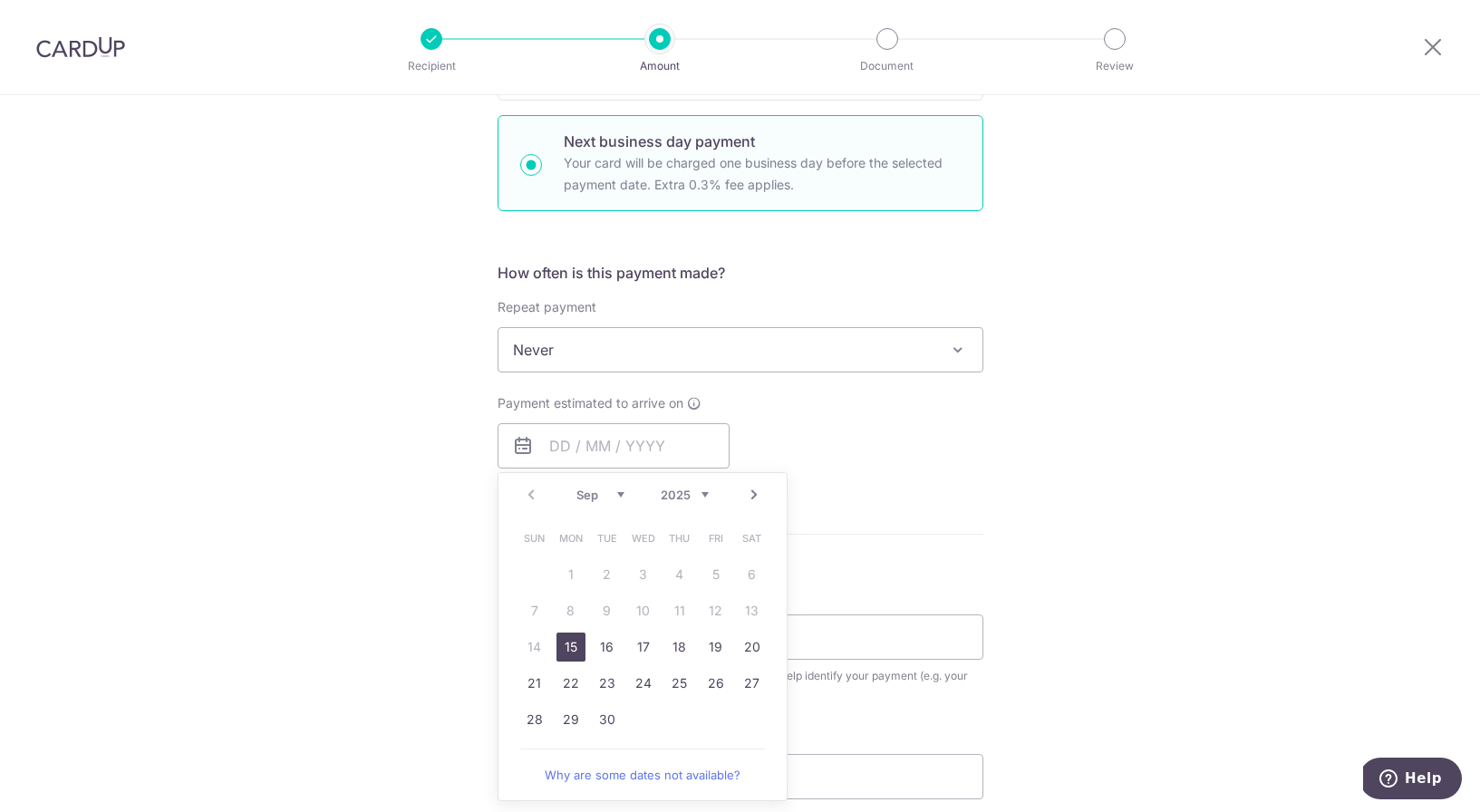
click at [574, 645] on link "15" at bounding box center [570, 647] width 29 height 29
type input "15/09/2025"
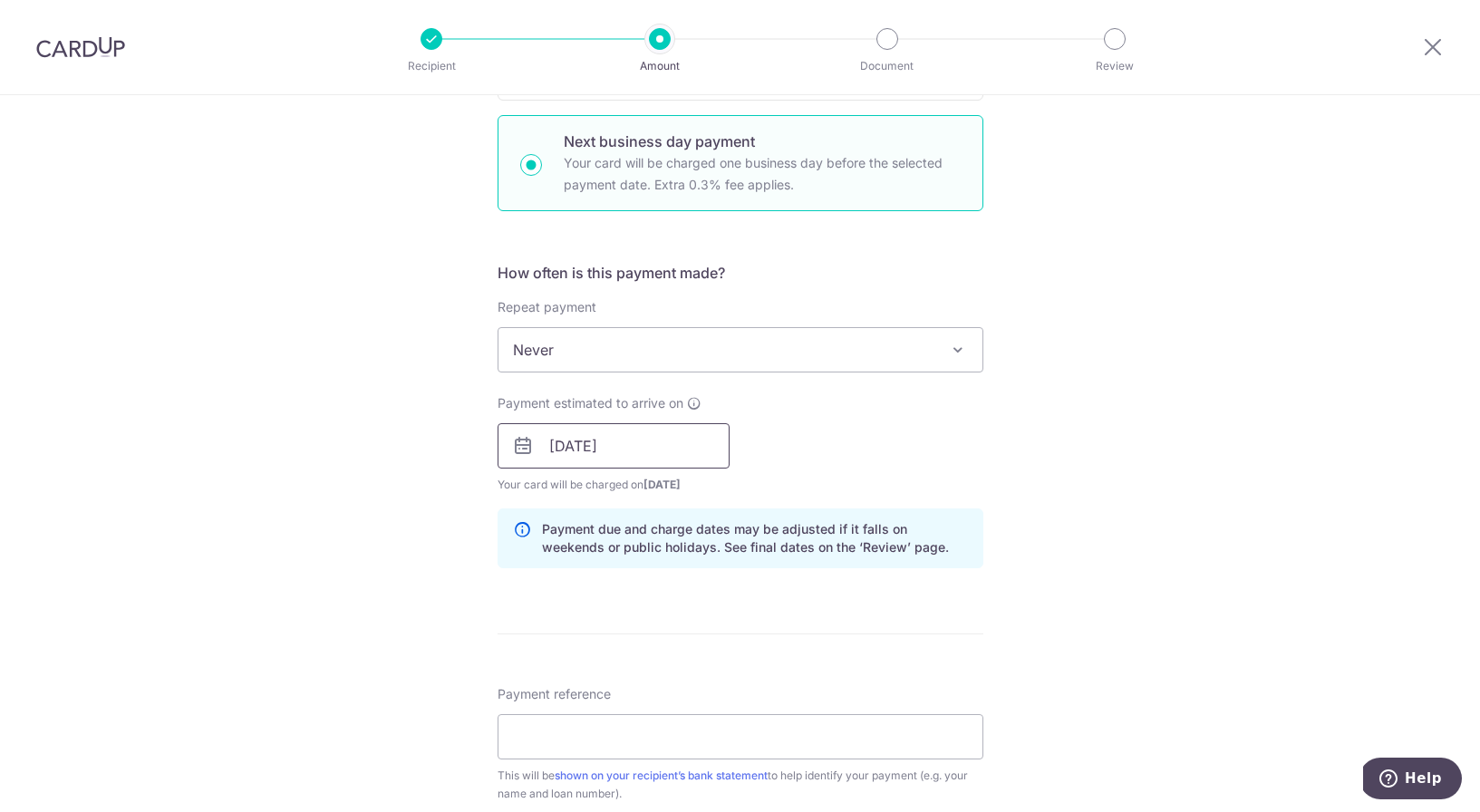
click at [665, 449] on input "15/09/2025" at bounding box center [613, 446] width 232 height 45
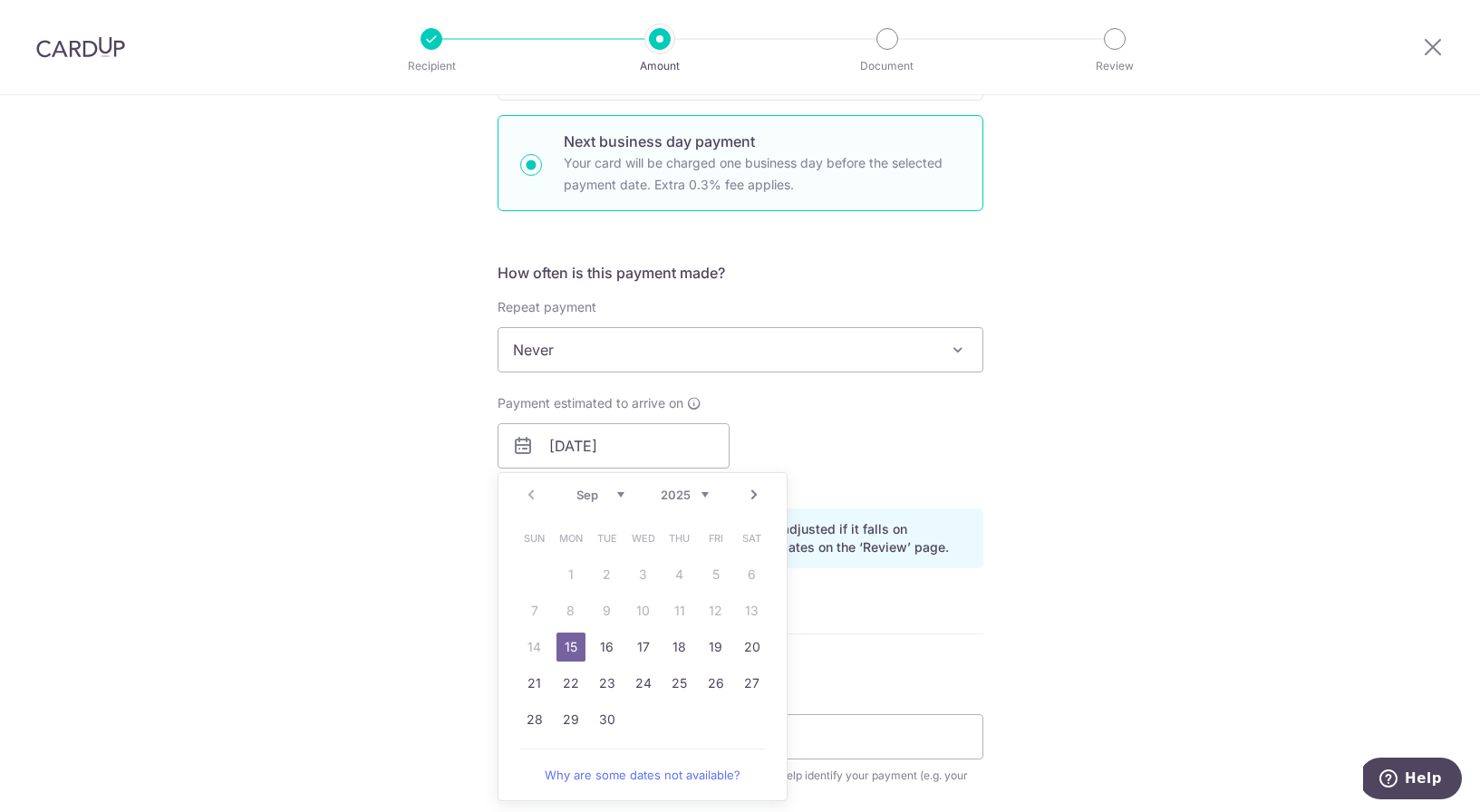
click at [1063, 660] on div "Tell us more about your payment Enter payment amount SGD 944.00 944.00 Select C…" at bounding box center [740, 461] width 1480 height 1802
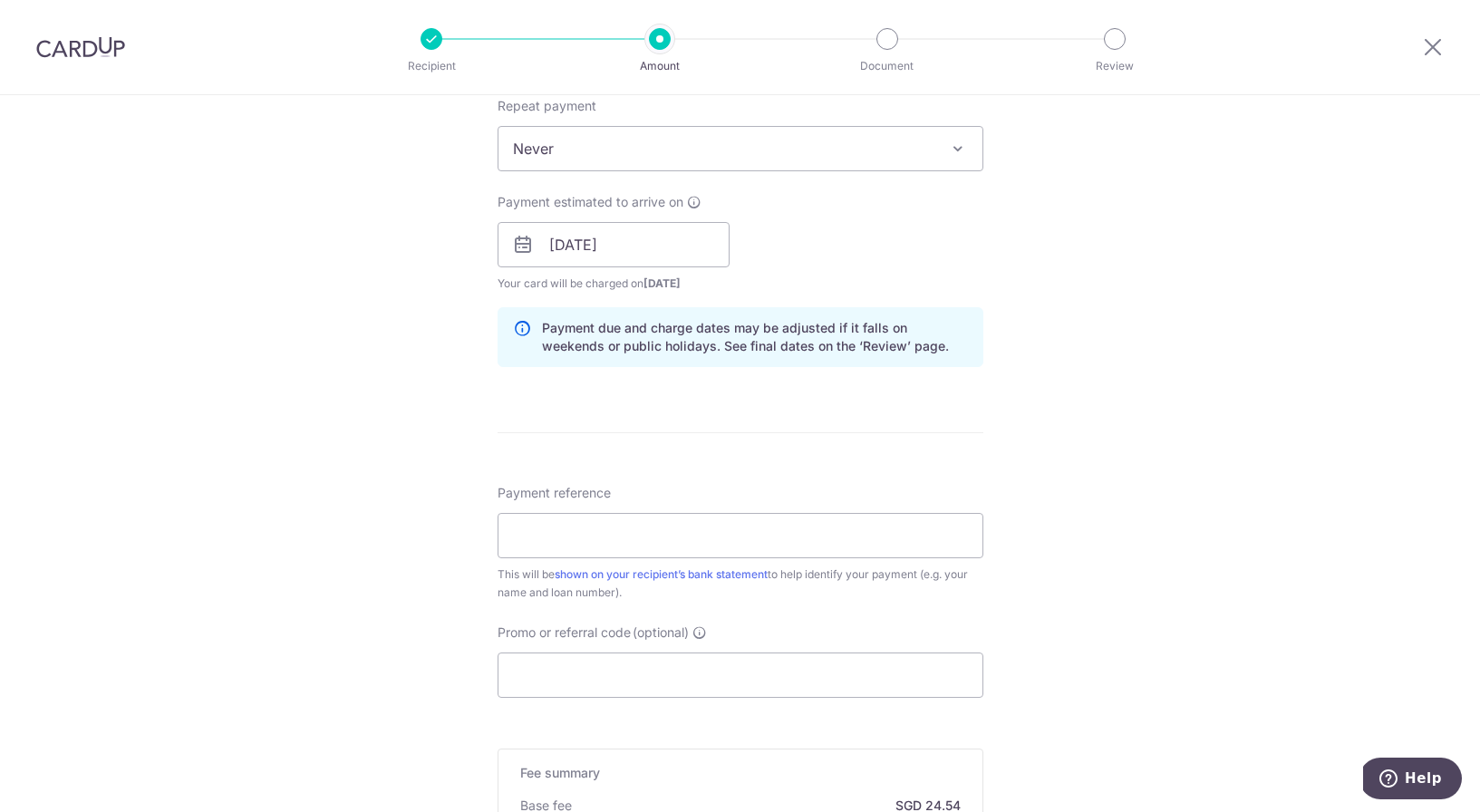
scroll to position [740, 0]
click at [659, 528] on input "Payment reference" at bounding box center [740, 532] width 486 height 45
paste input "RCT1280825T8705600"
type input "RCT1280825T8705600"
click at [715, 535] on input "RCT1280825T8705600" at bounding box center [740, 532] width 486 height 45
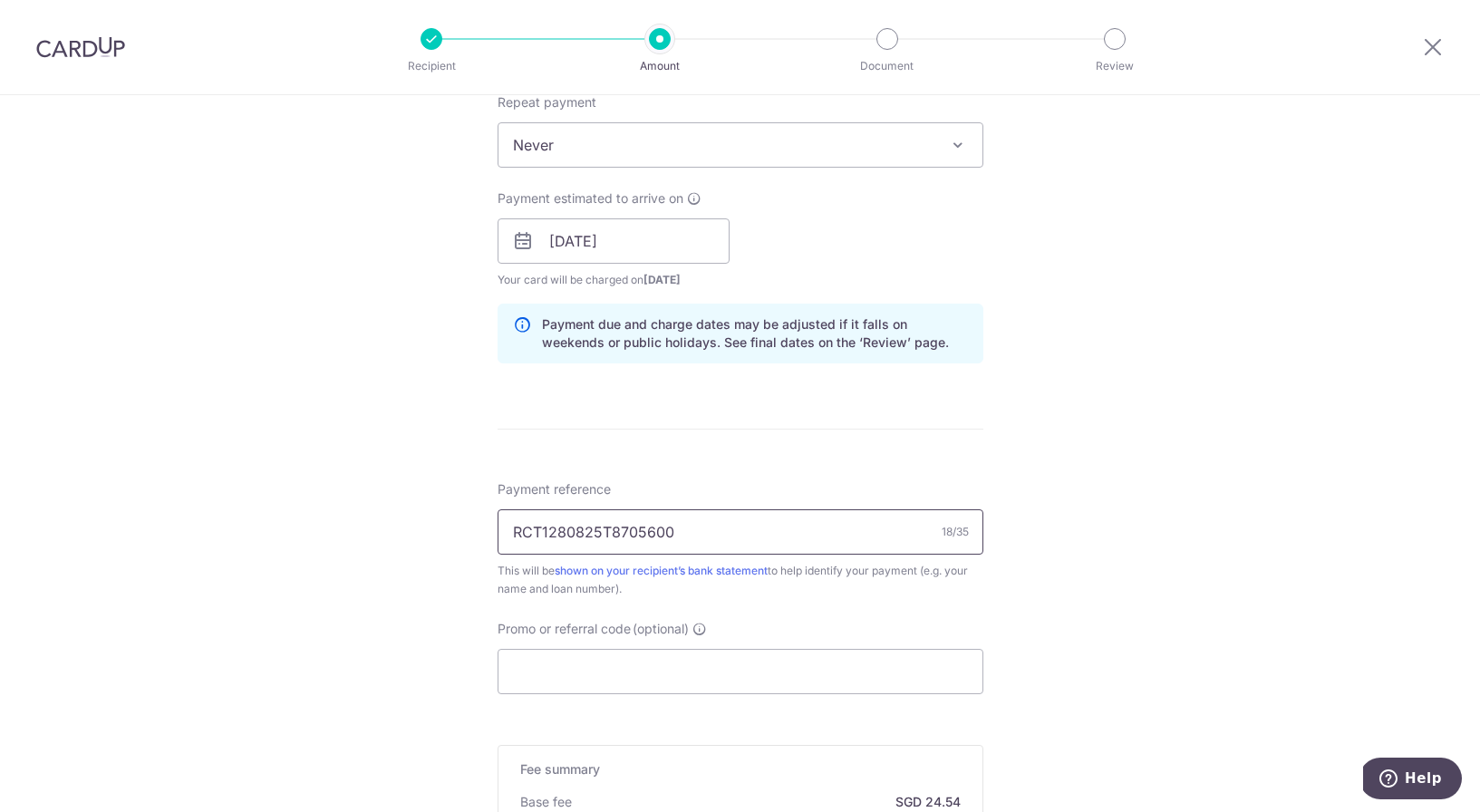
click at [715, 535] on input "RCT1280825T8705600" at bounding box center [740, 532] width 486 height 45
click at [577, 531] on input "Payment reference" at bounding box center [740, 532] width 486 height 45
paste input "101138362722100672 SNF3916R"
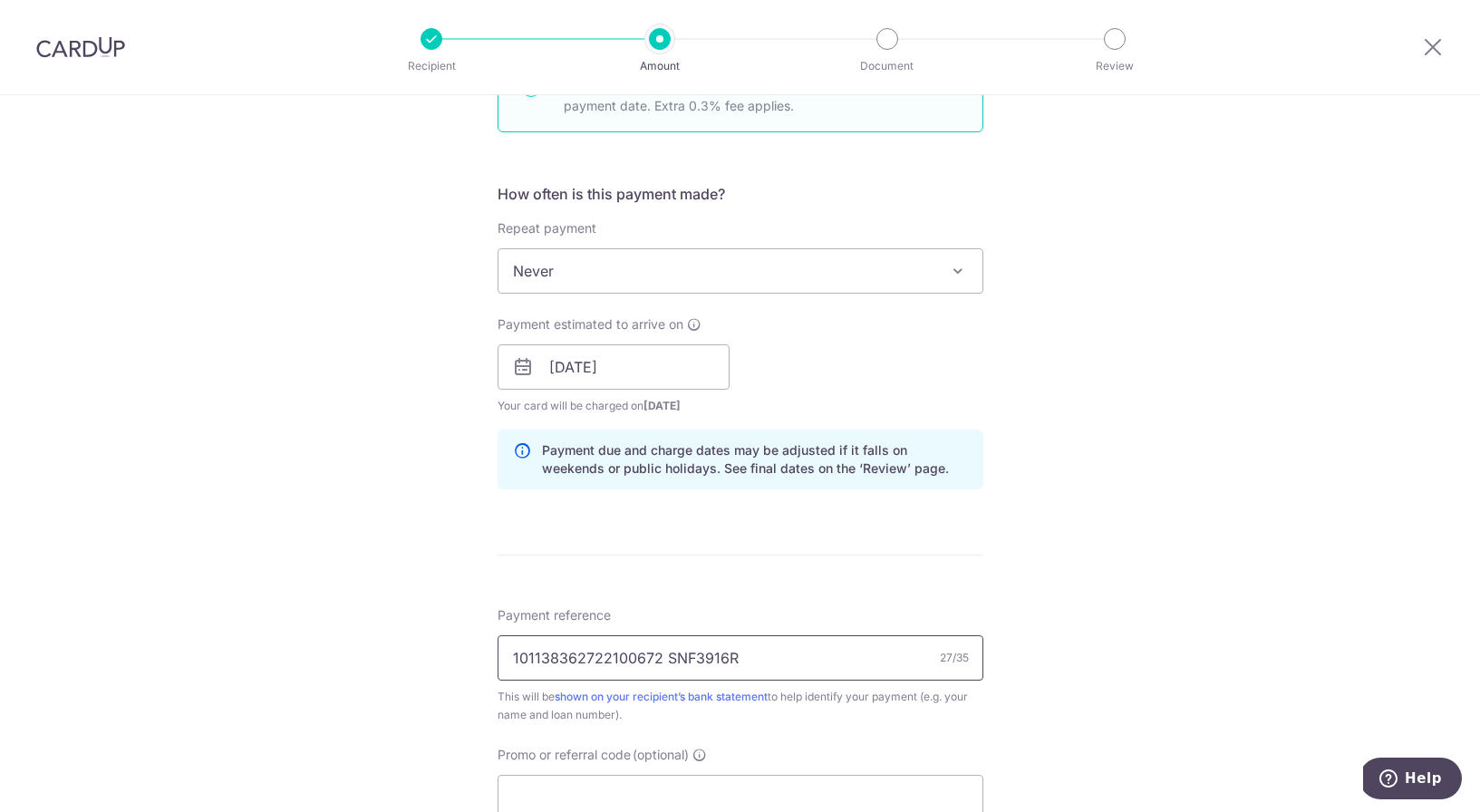
scroll to position [610, 0]
type input "101138362722100672 SNF3916R"
click at [619, 380] on input "15/09/2025" at bounding box center [613, 370] width 232 height 45
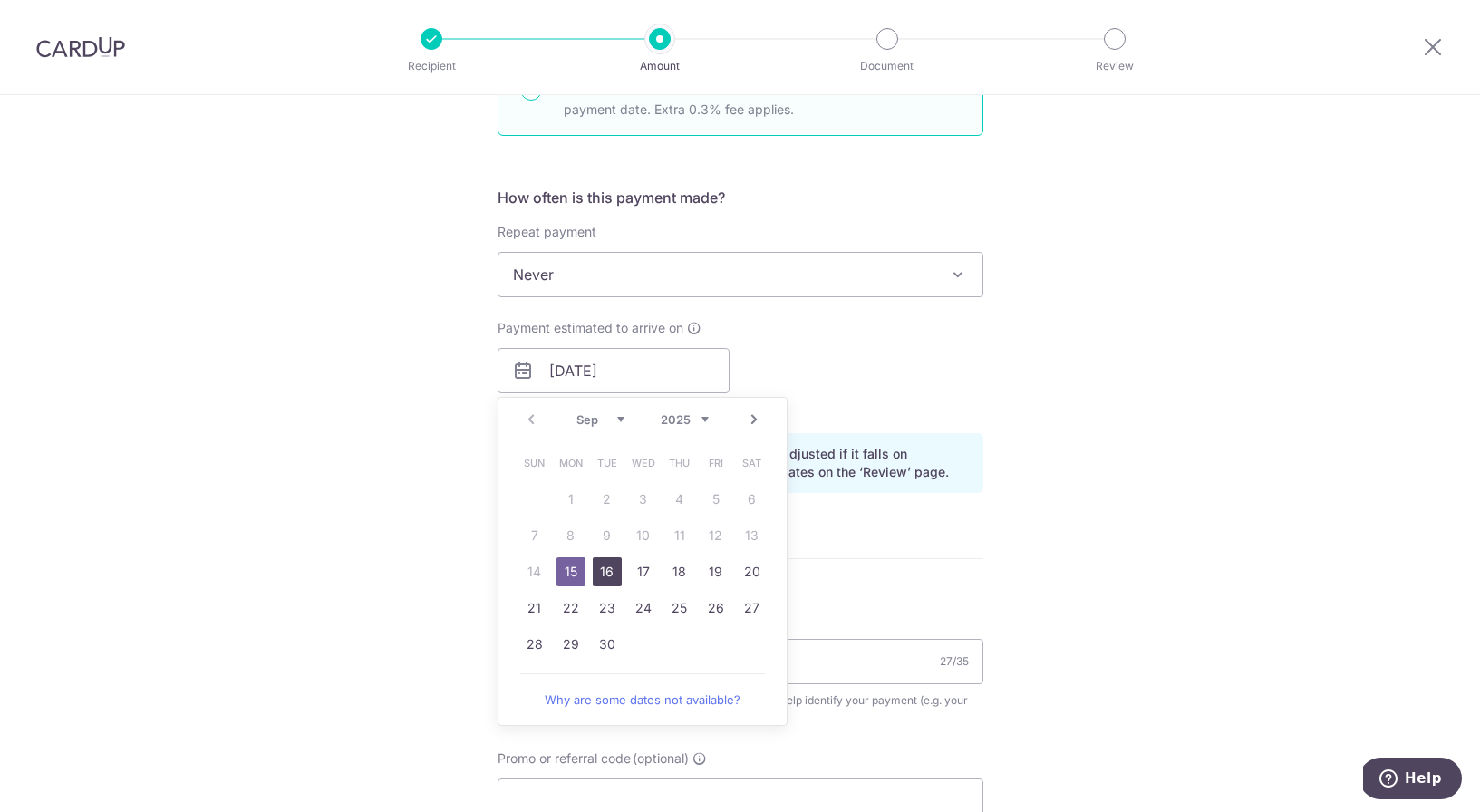
click at [607, 568] on link "16" at bounding box center [607, 571] width 29 height 29
type input "16/09/2025"
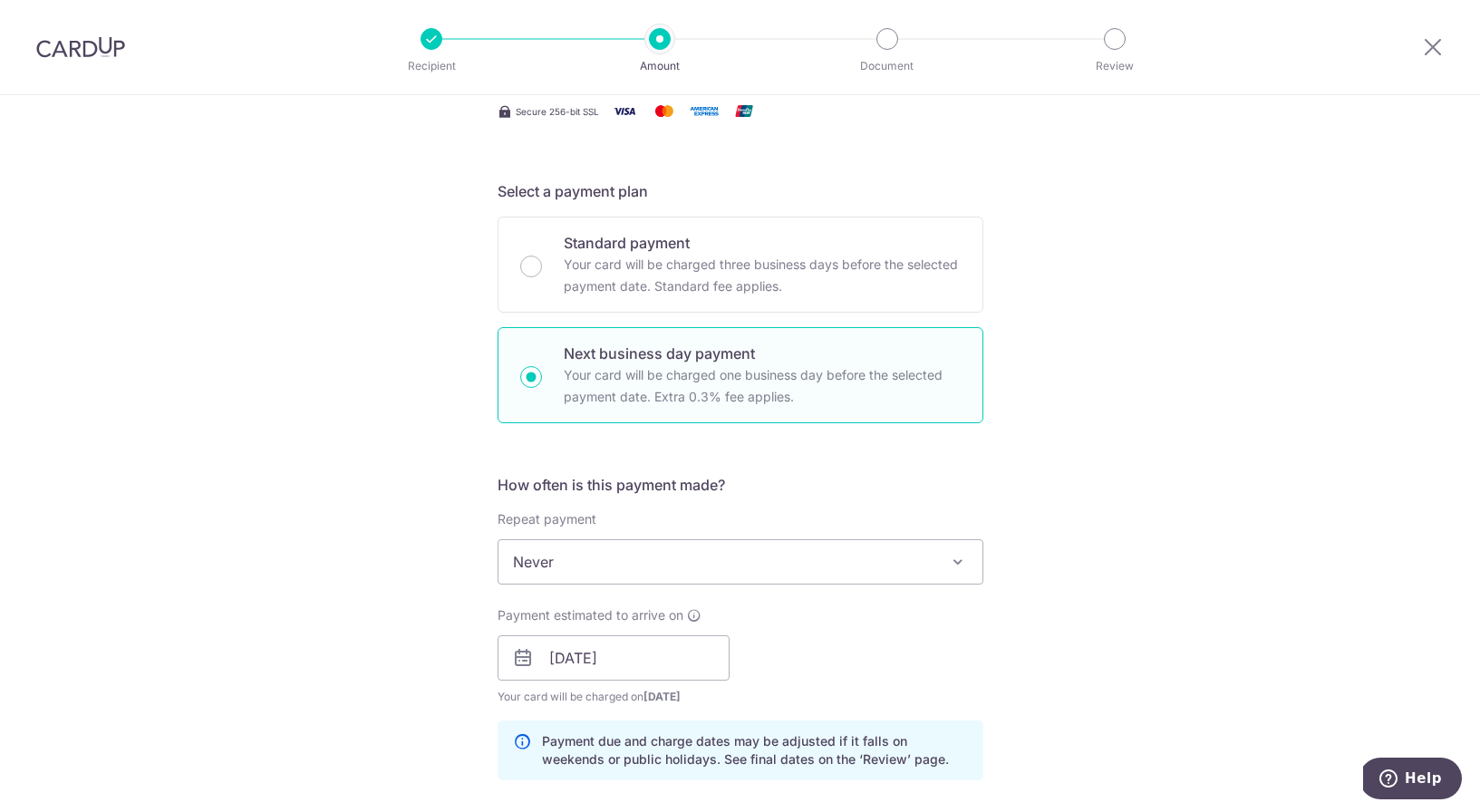
scroll to position [315, 0]
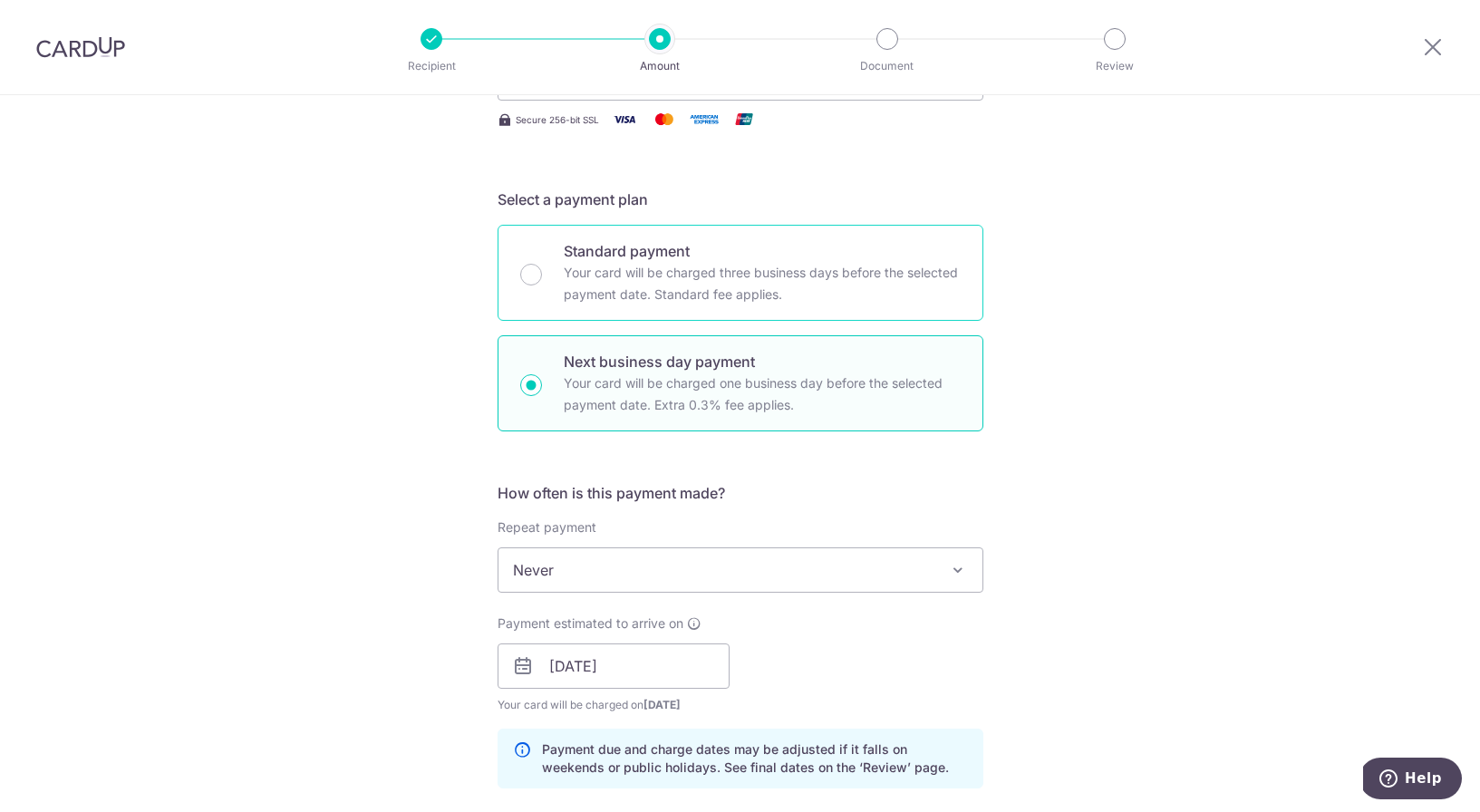
click at [544, 283] on div "Standard payment Your card will be charged three business days before the selec…" at bounding box center [740, 272] width 486 height 96
radio input "true"
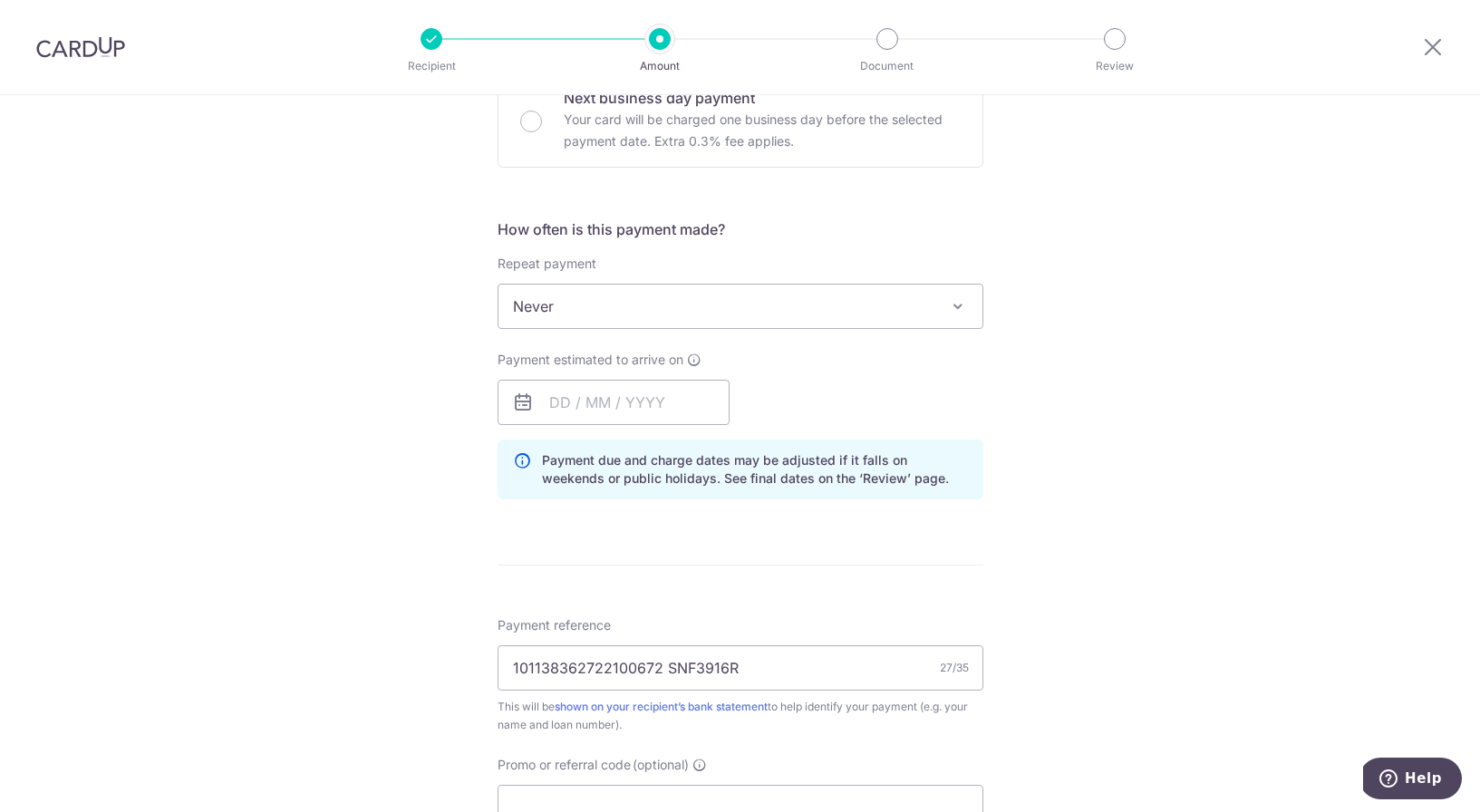
scroll to position [591, 0]
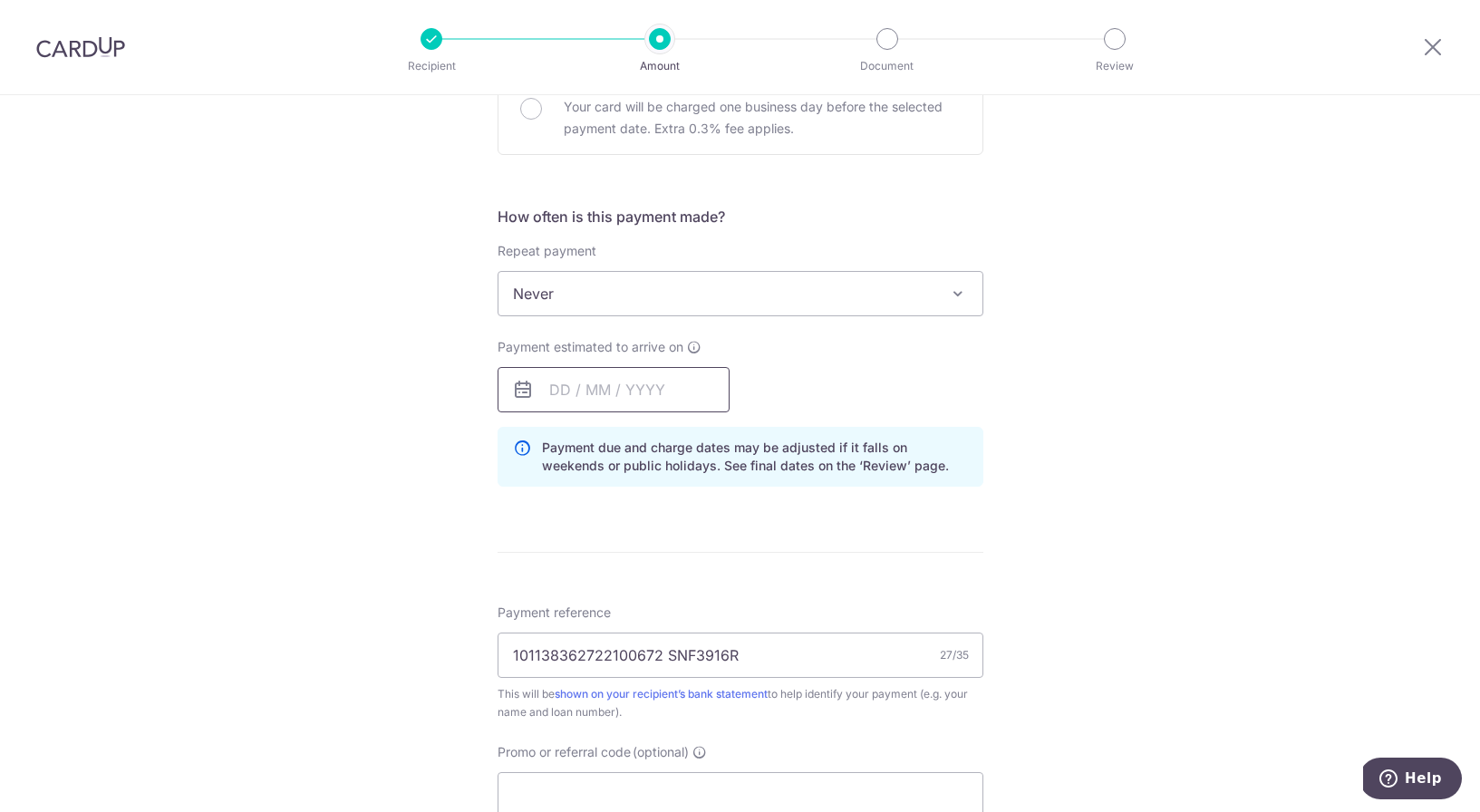
click at [598, 382] on input "text" at bounding box center [613, 389] width 232 height 45
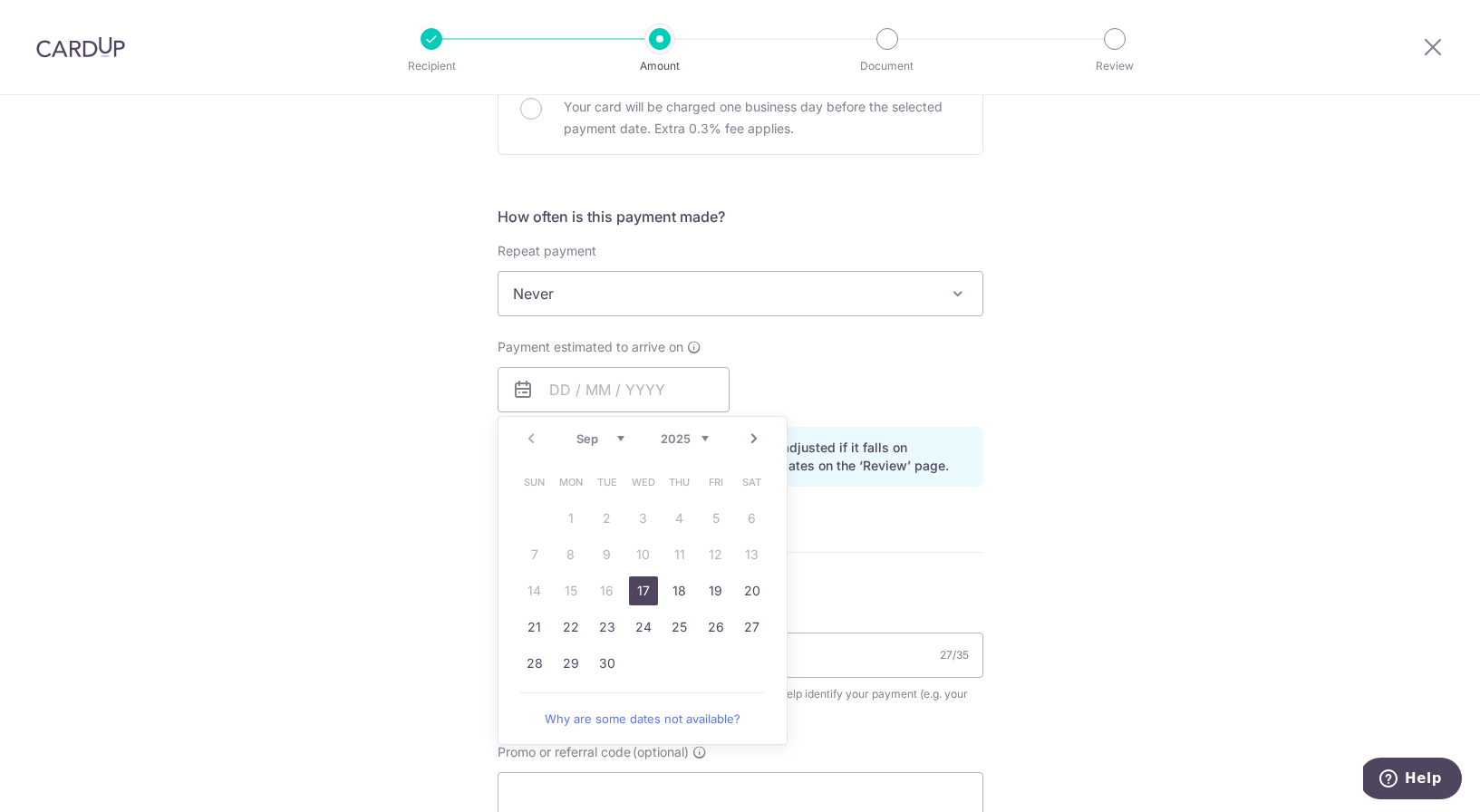
click at [635, 588] on link "17" at bounding box center [643, 591] width 29 height 29
type input "[DATE]"
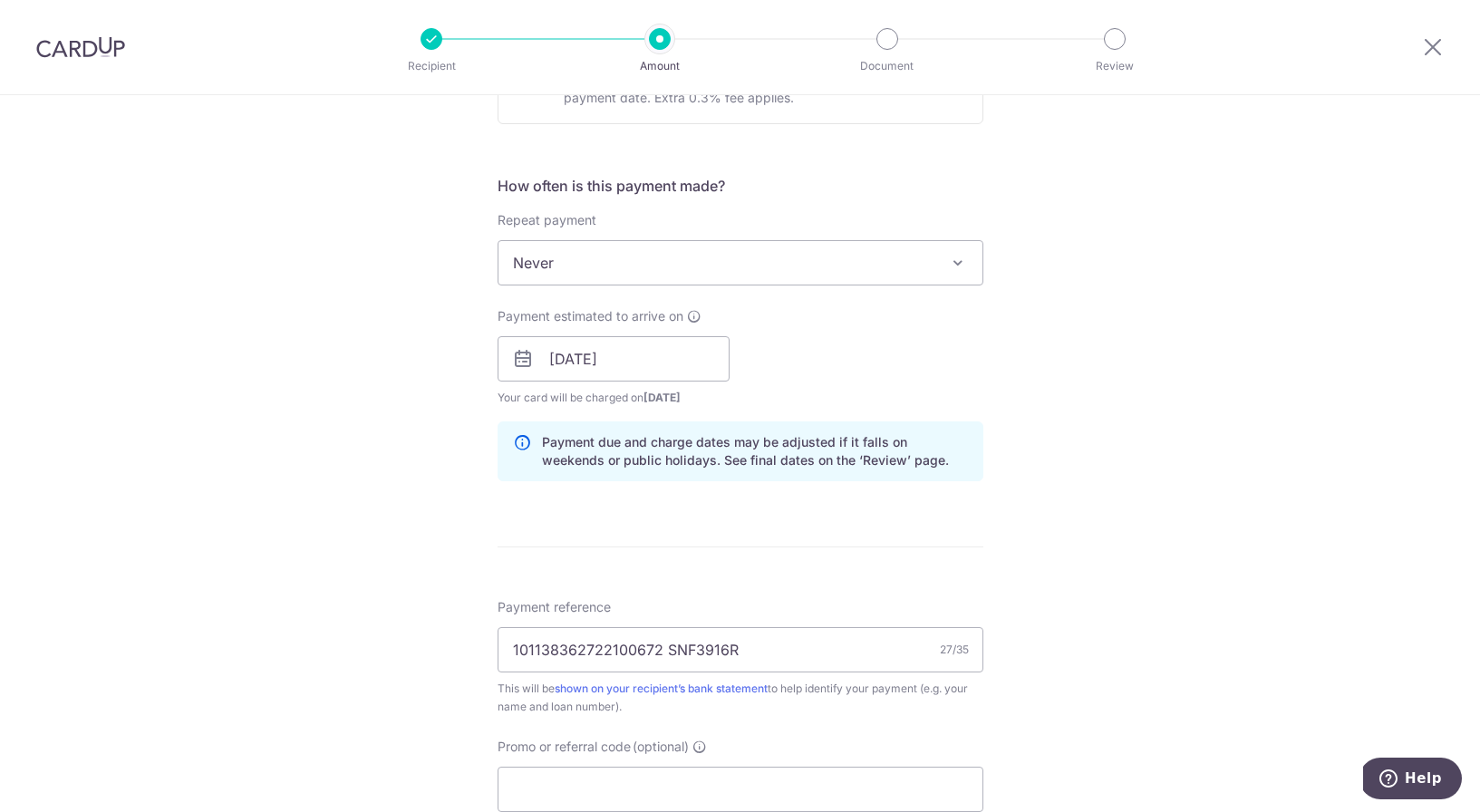
scroll to position [1067, 0]
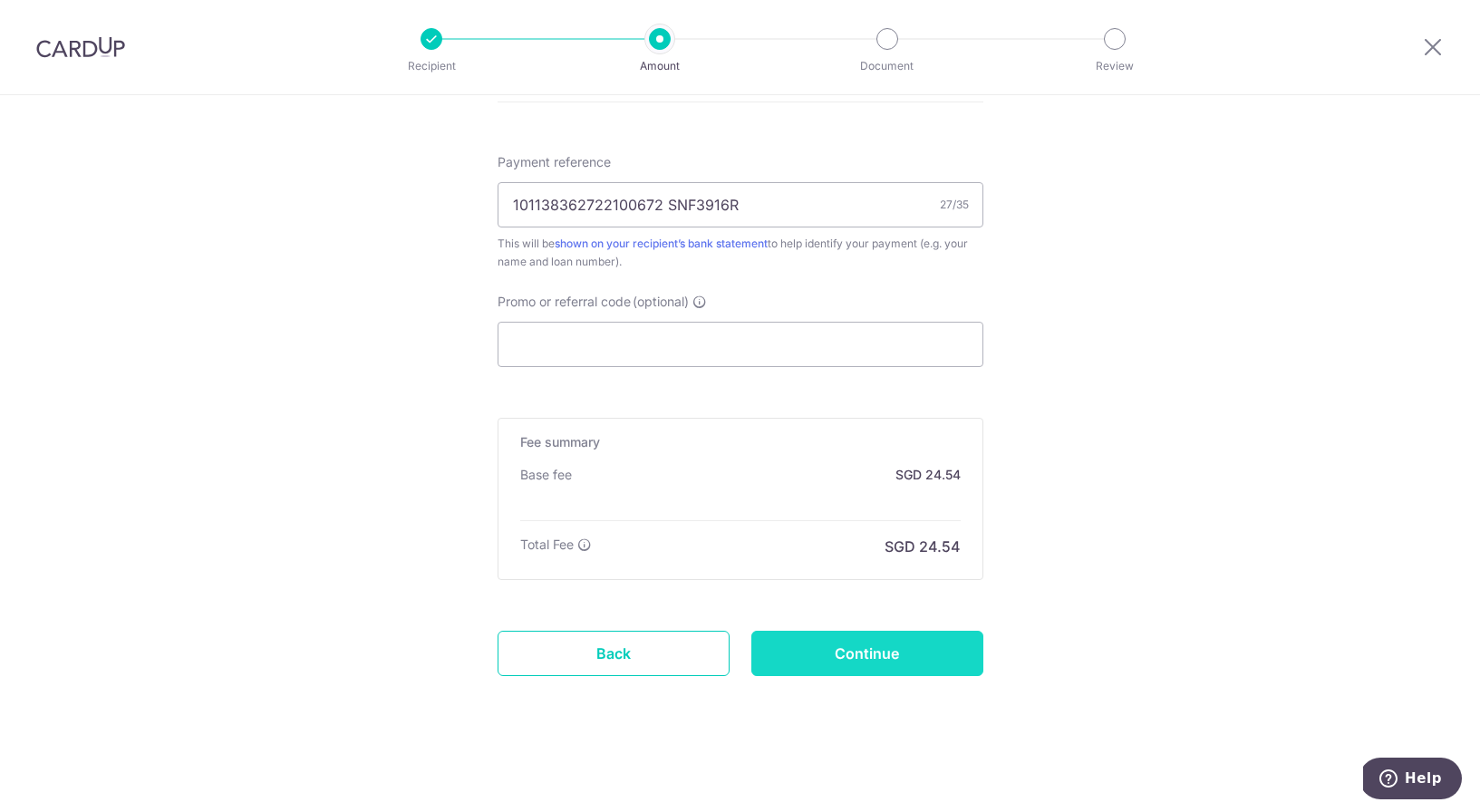
click at [898, 663] on input "Continue" at bounding box center [867, 654] width 232 height 45
type input "Create Schedule"
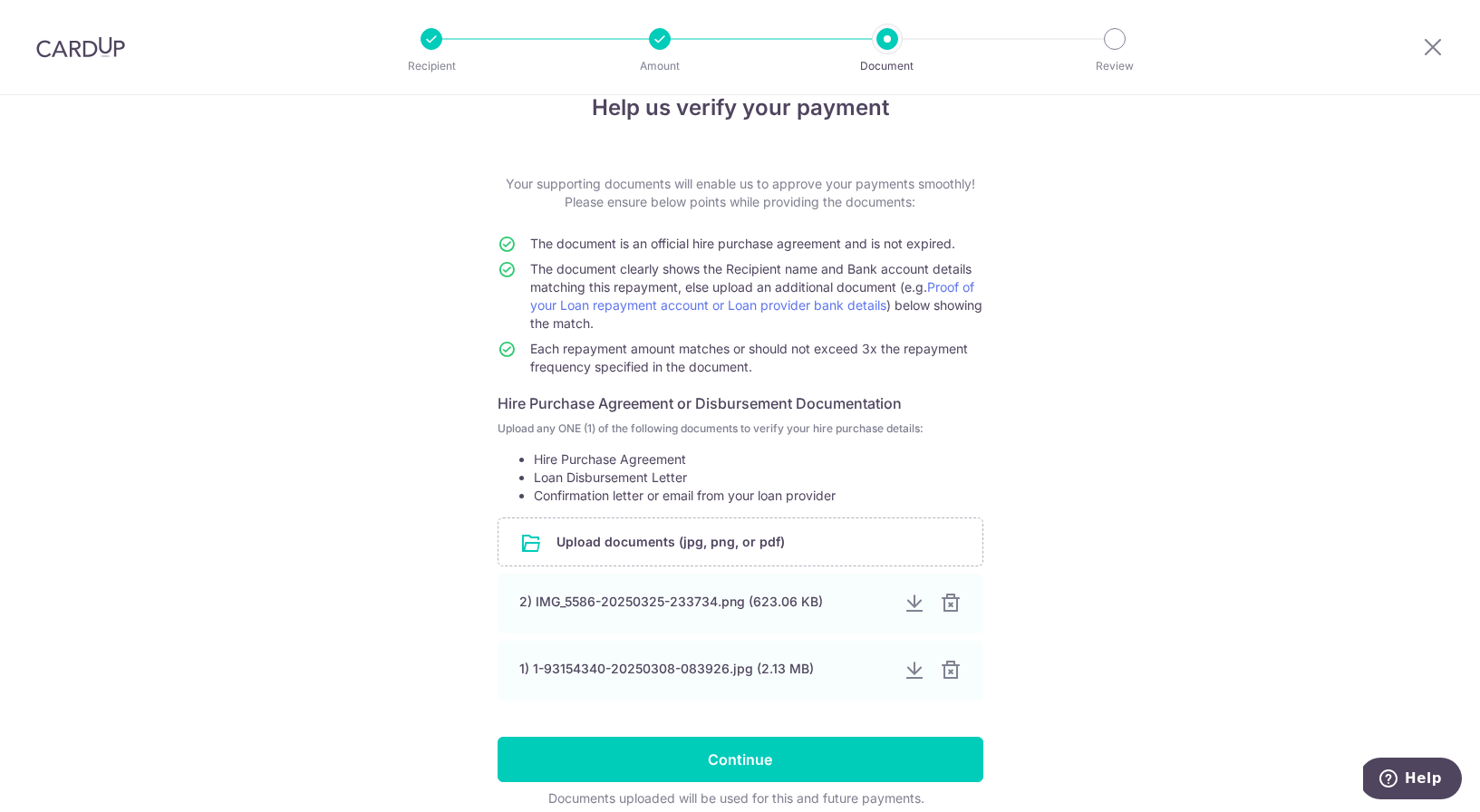
scroll to position [120, 0]
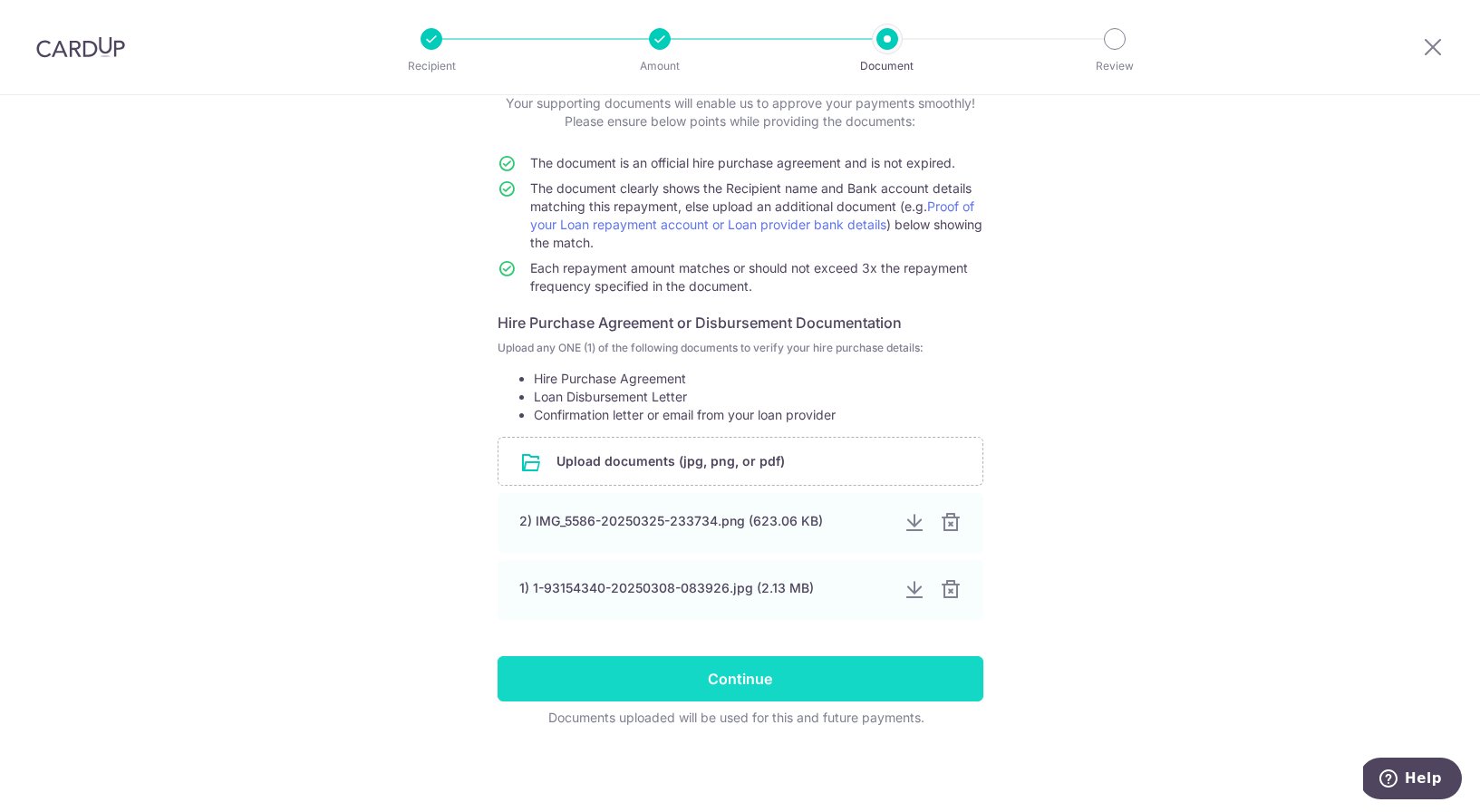
click at [796, 697] on input "Continue" at bounding box center [740, 679] width 486 height 45
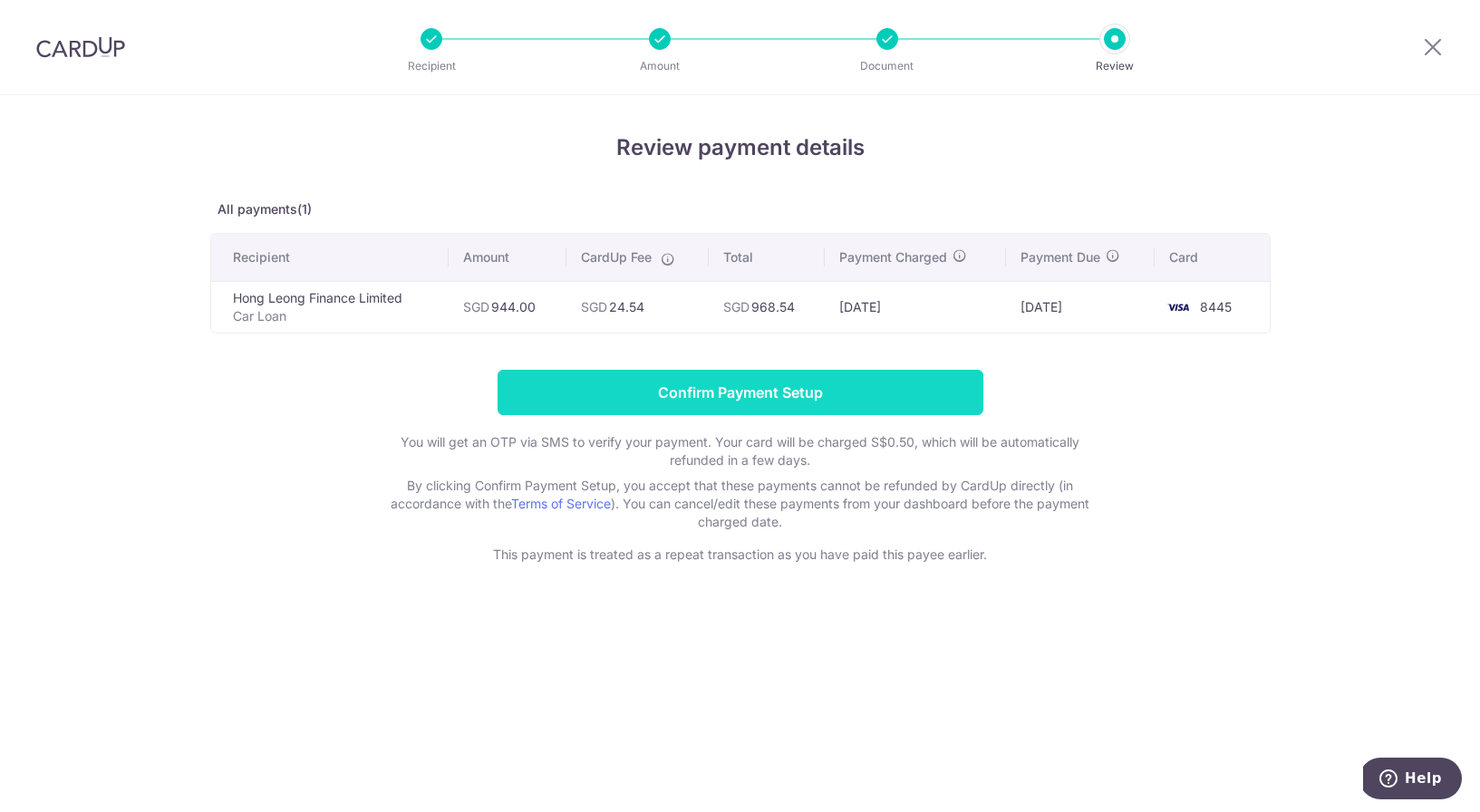
click at [642, 390] on input "Confirm Payment Setup" at bounding box center [740, 392] width 486 height 45
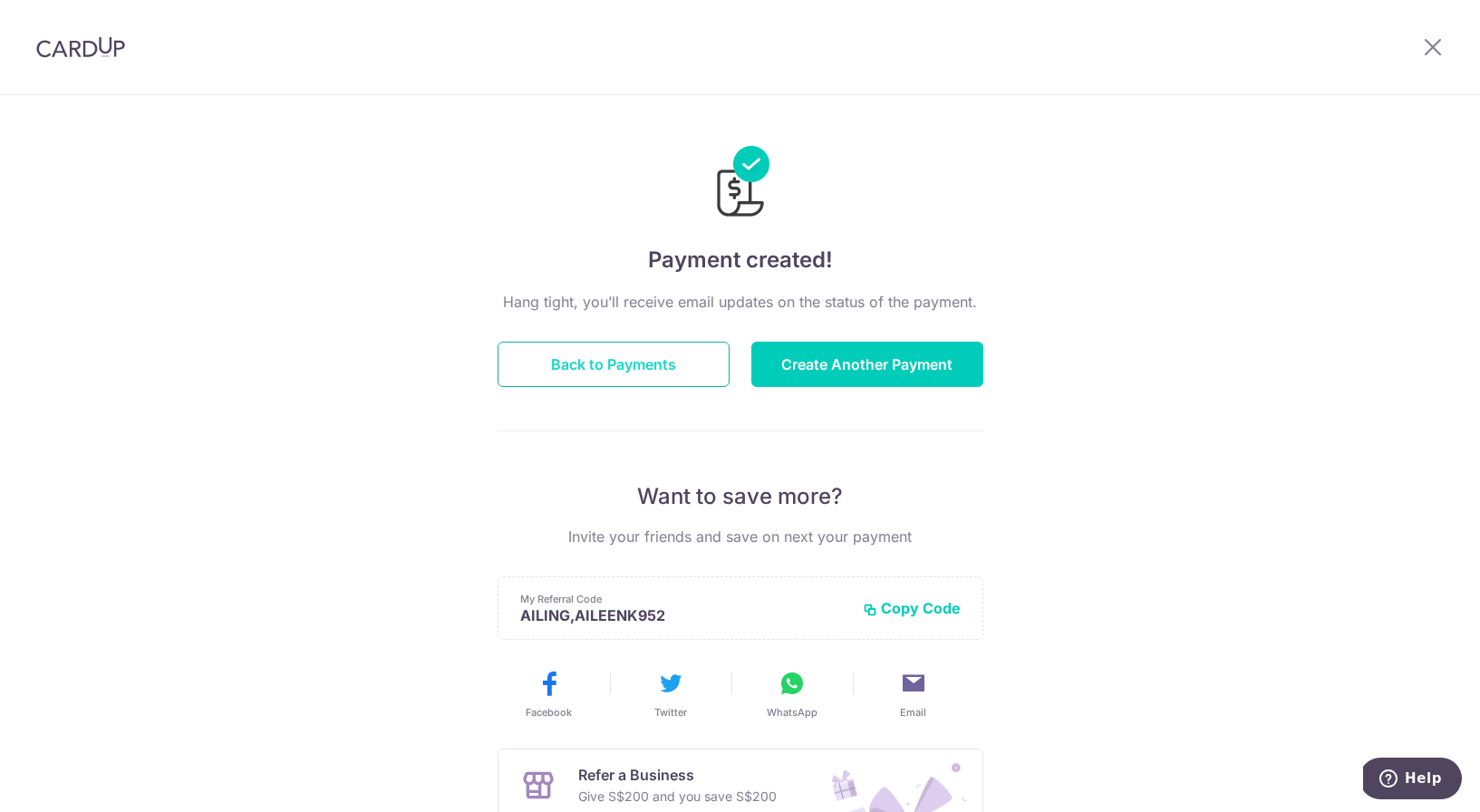
click at [646, 369] on button "Back to Payments" at bounding box center [613, 365] width 232 height 45
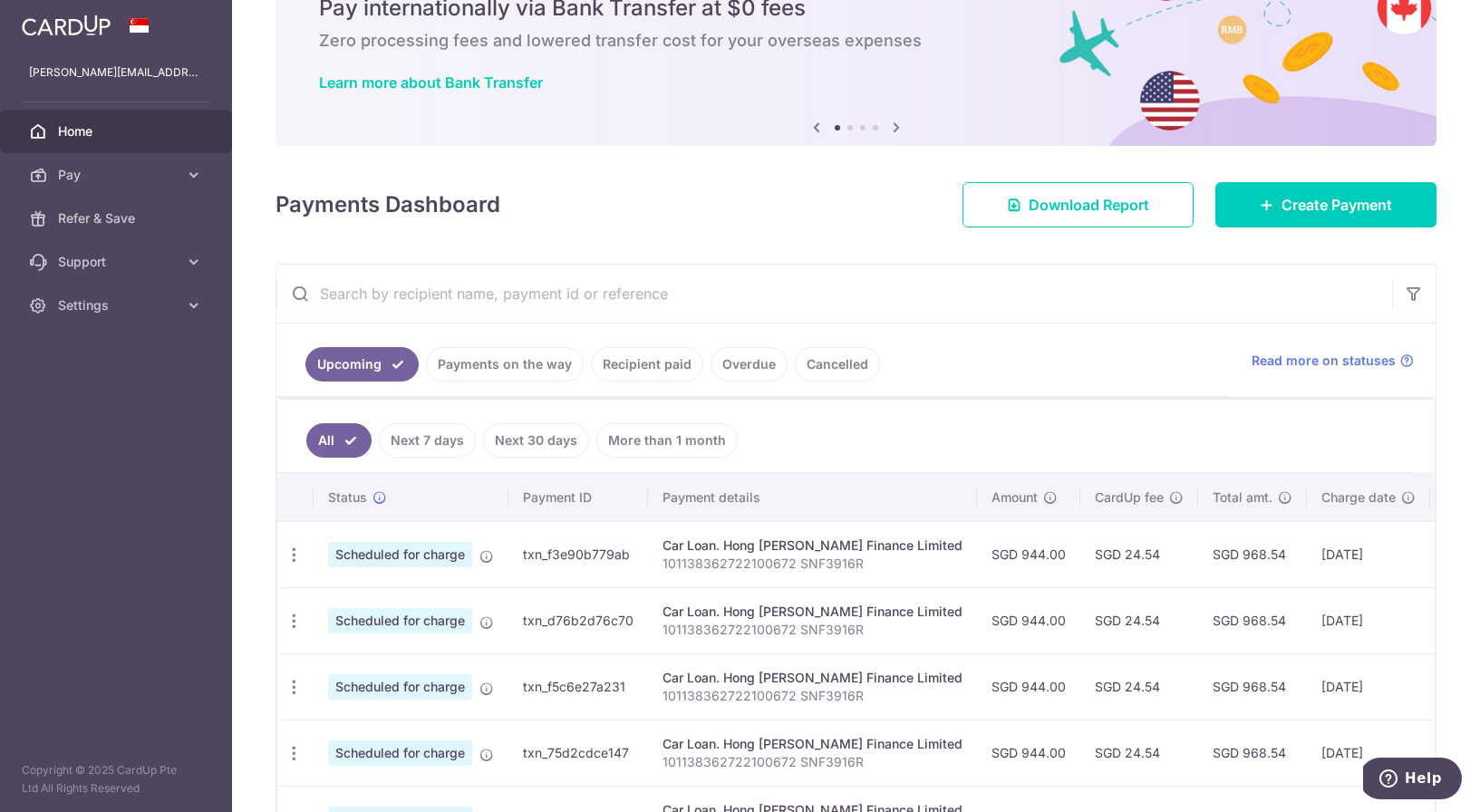
scroll to position [184, 0]
